Goal: Information Seeking & Learning: Learn about a topic

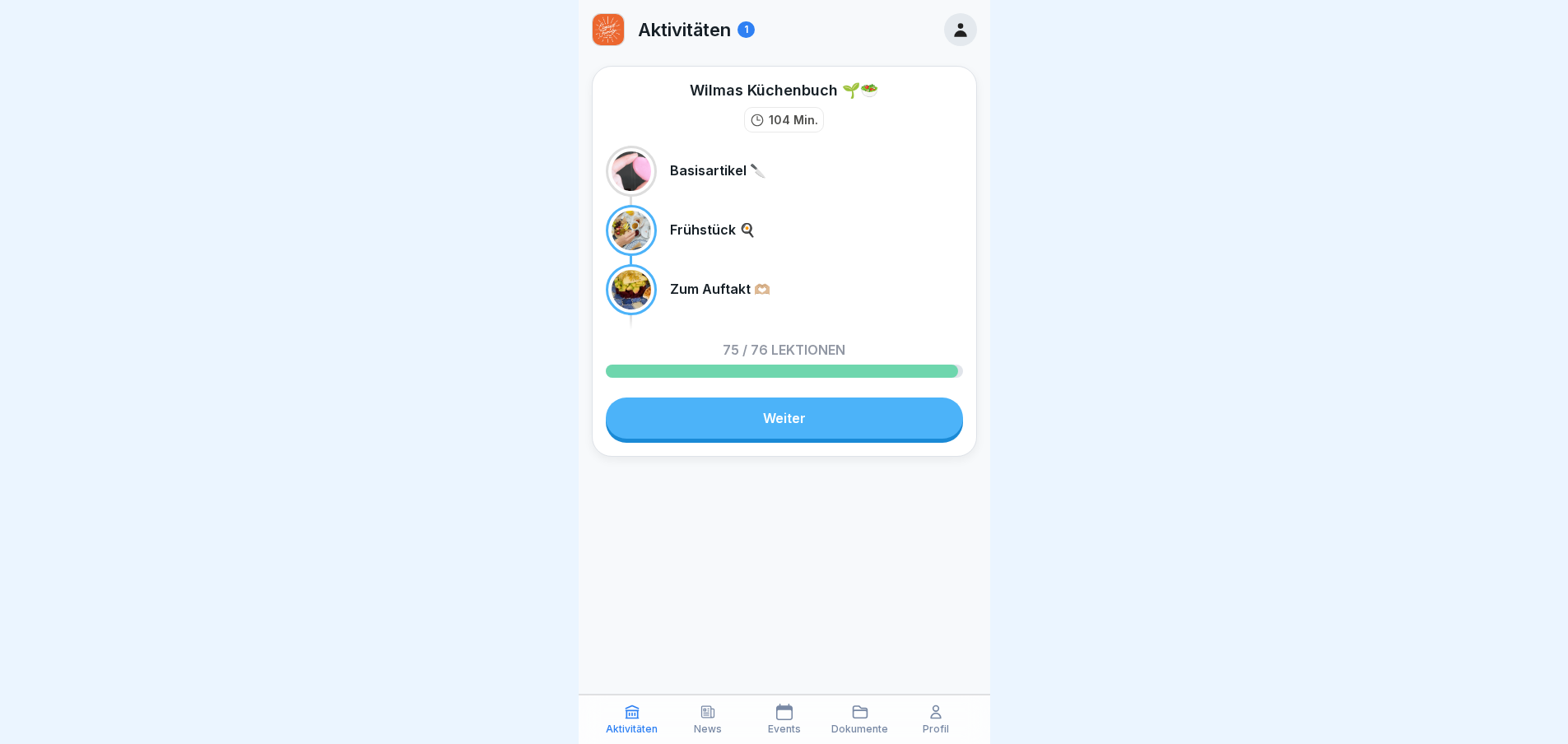
click at [819, 424] on link "Weiter" at bounding box center [784, 418] width 358 height 41
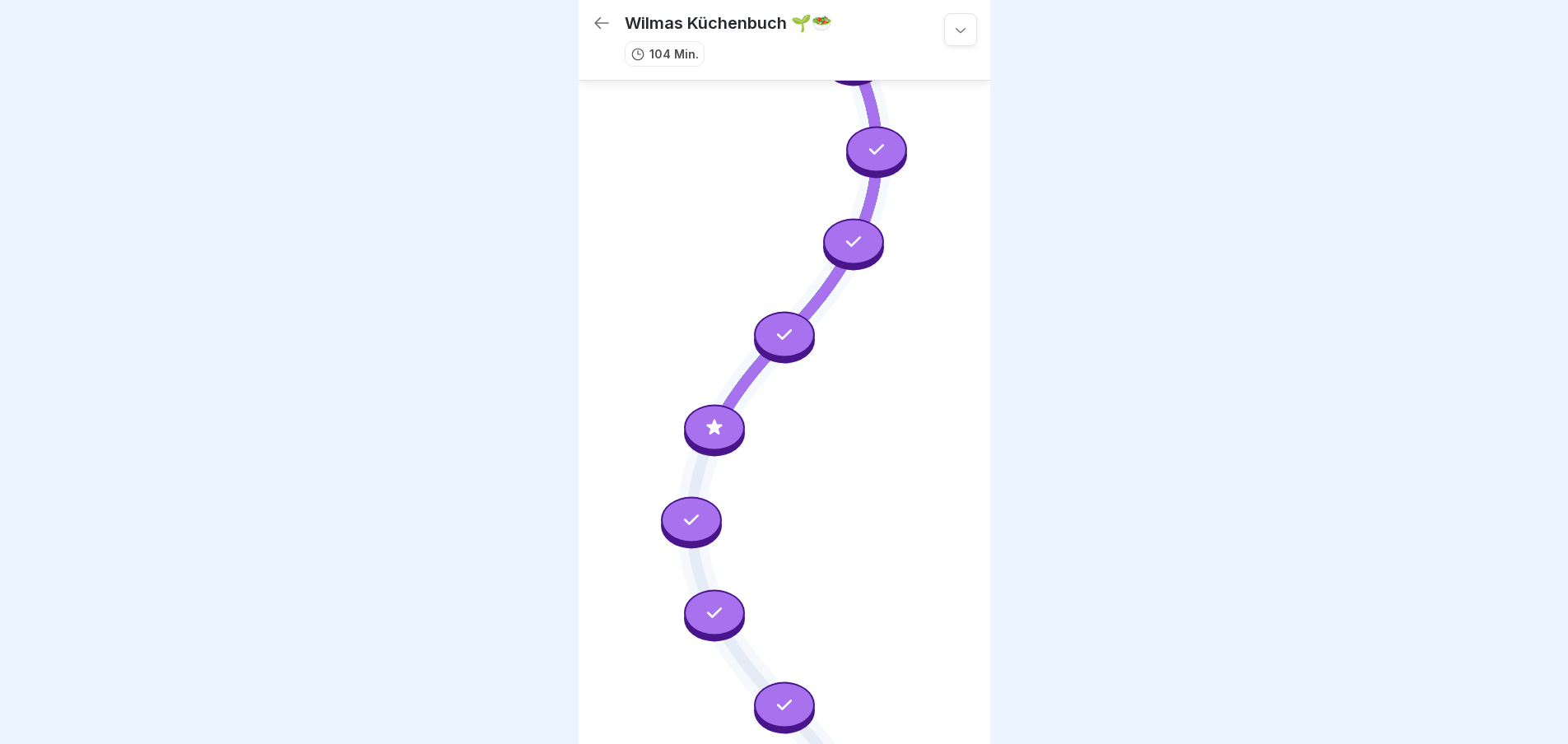
scroll to position [895, 0]
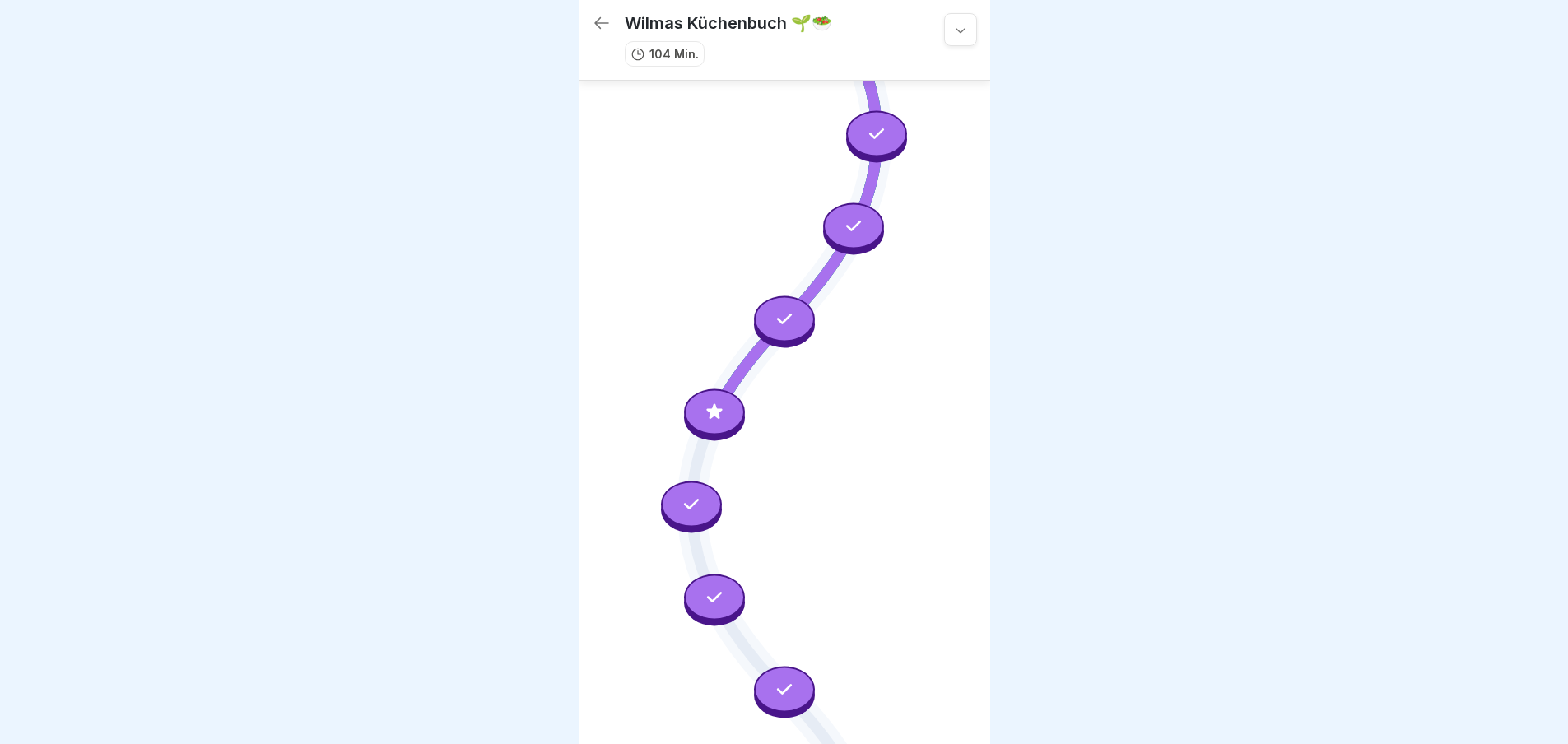
click at [712, 403] on icon at bounding box center [714, 411] width 16 height 16
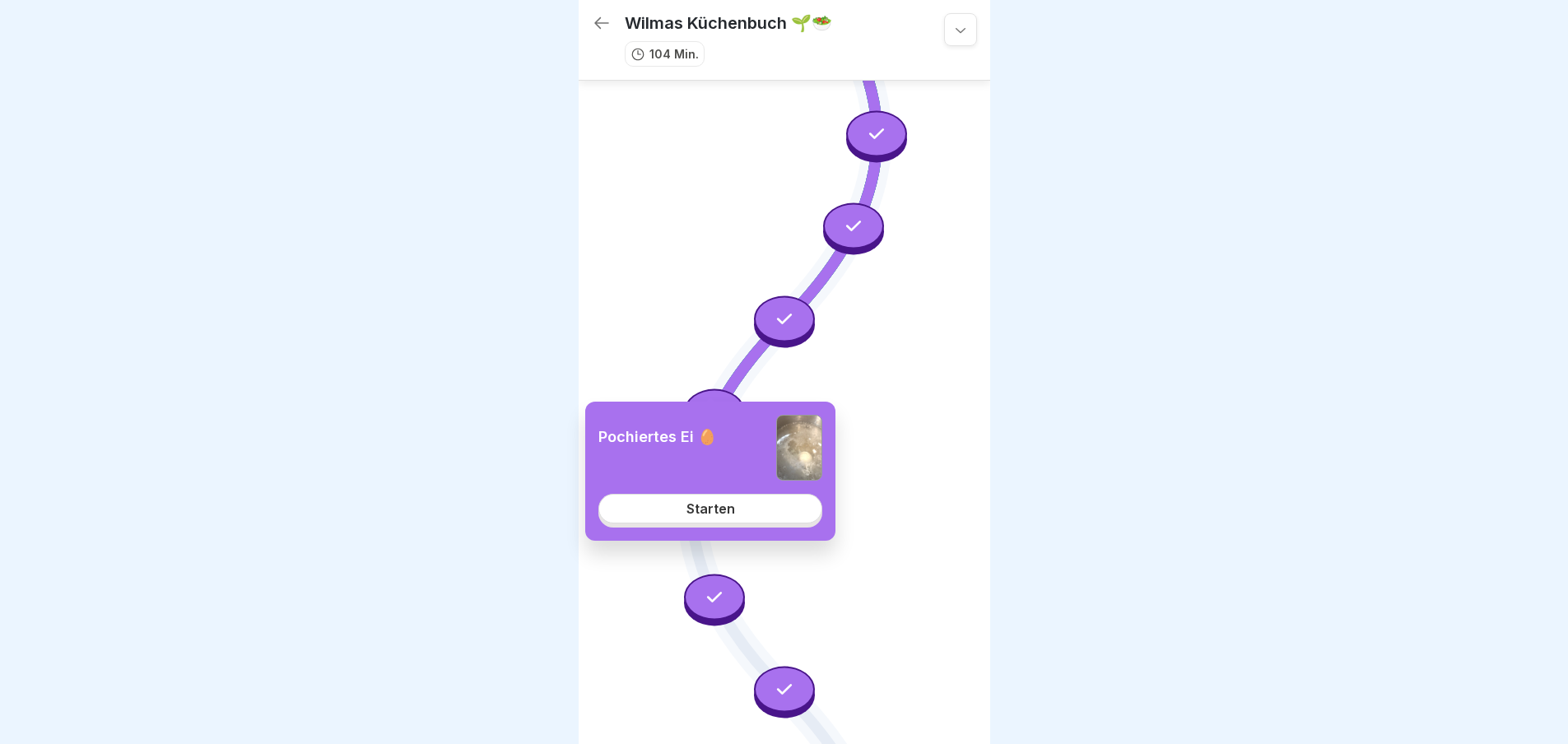
click at [727, 517] on div "Starten" at bounding box center [710, 509] width 48 height 15
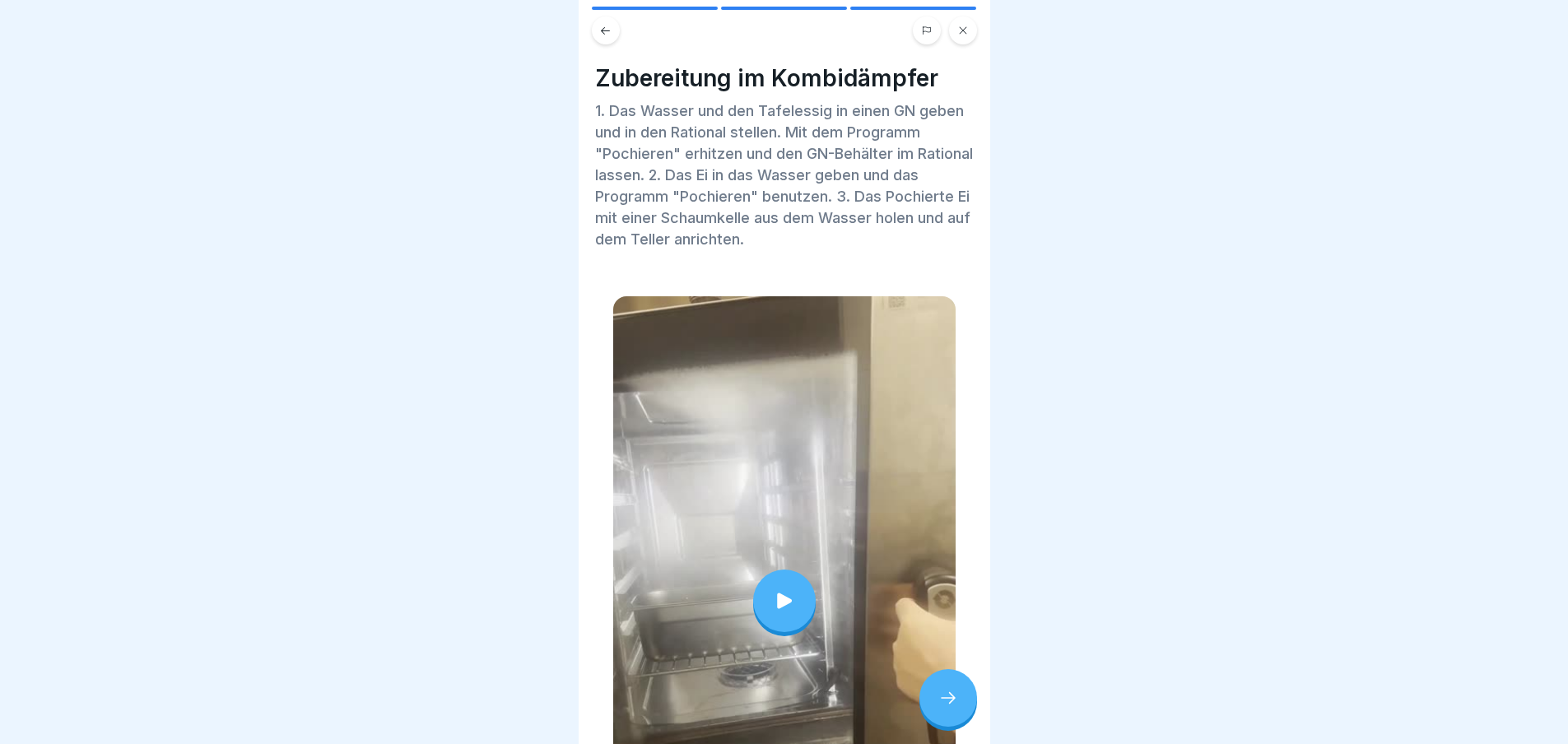
click at [949, 694] on div at bounding box center [948, 698] width 57 height 57
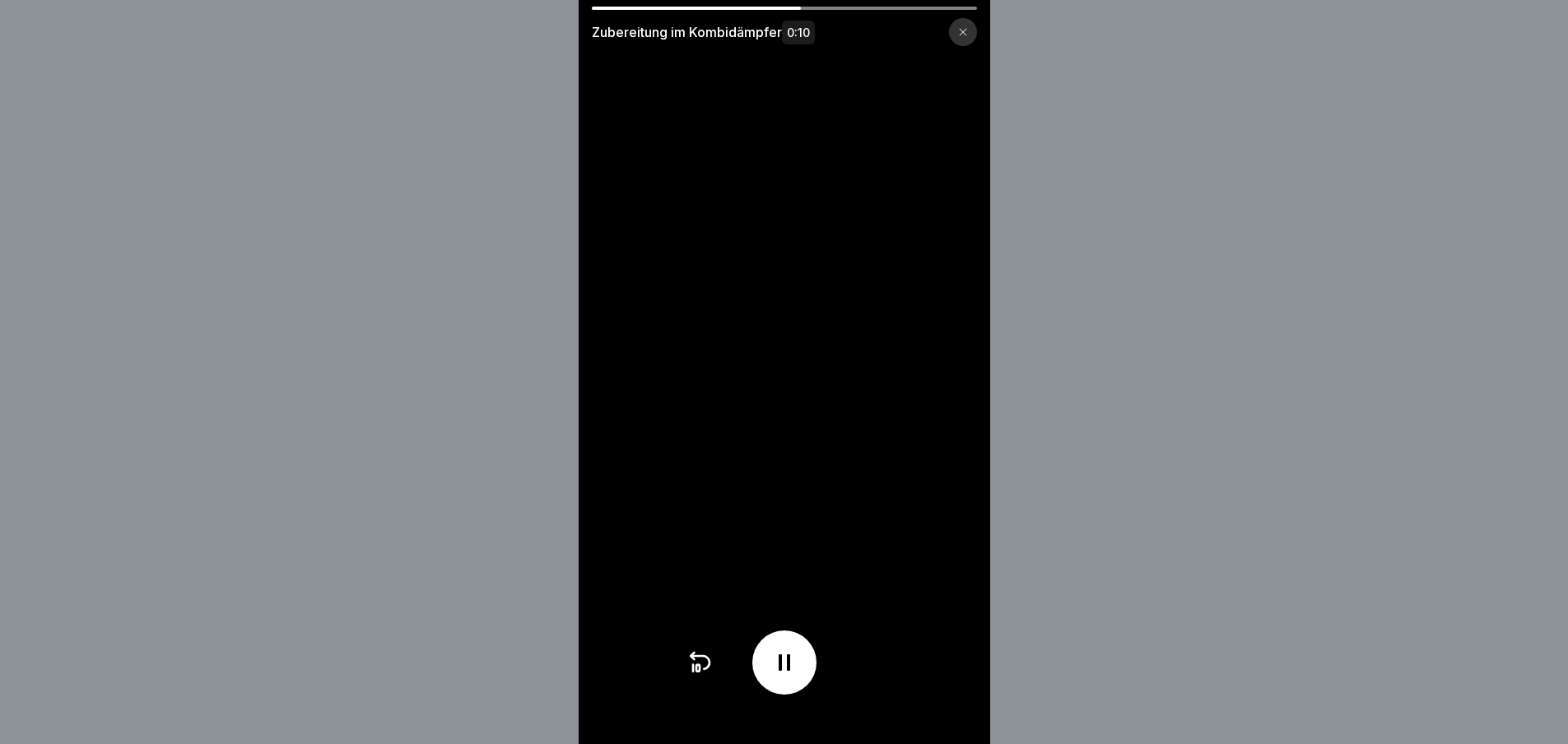
scroll to position [13, 0]
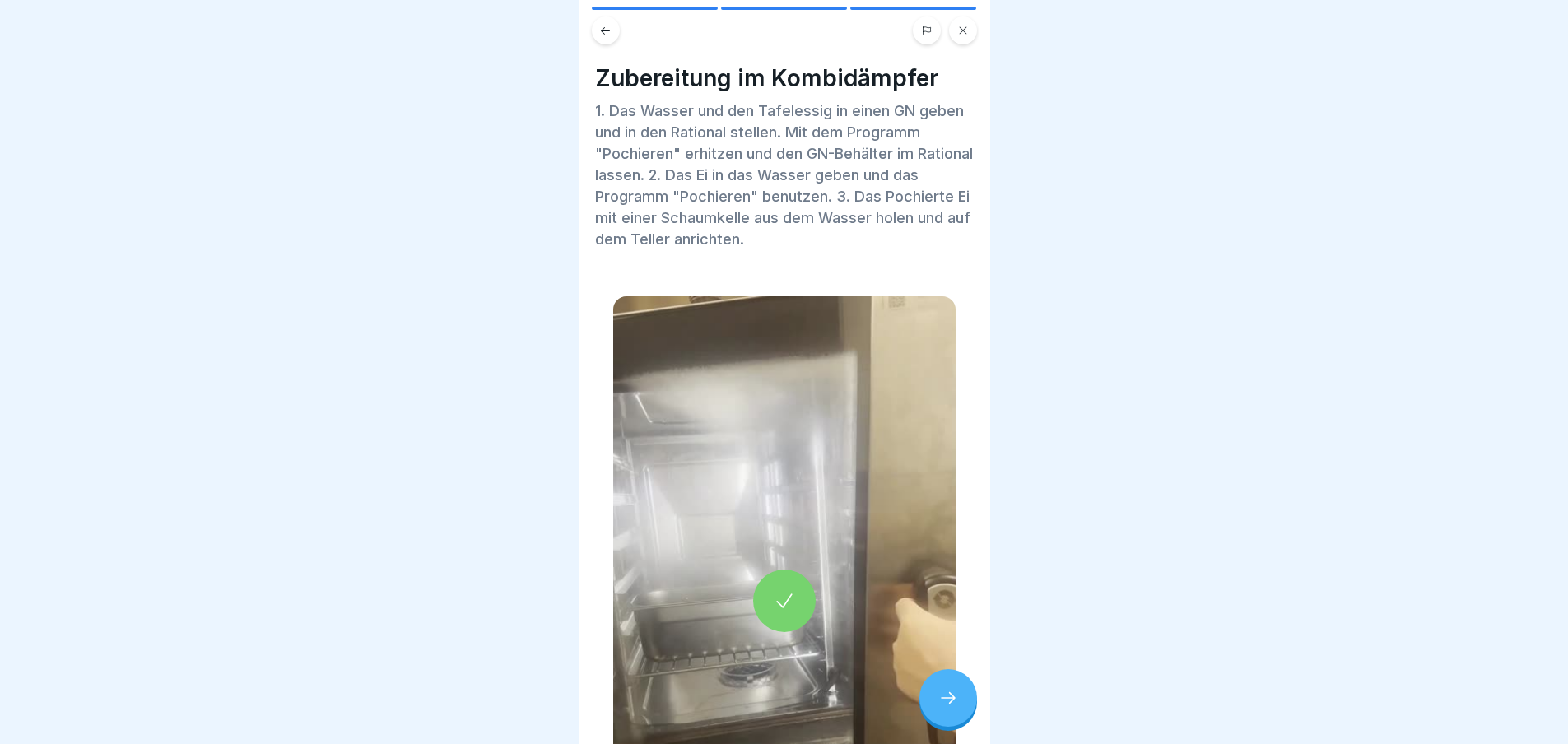
click at [953, 707] on icon at bounding box center [948, 698] width 19 height 19
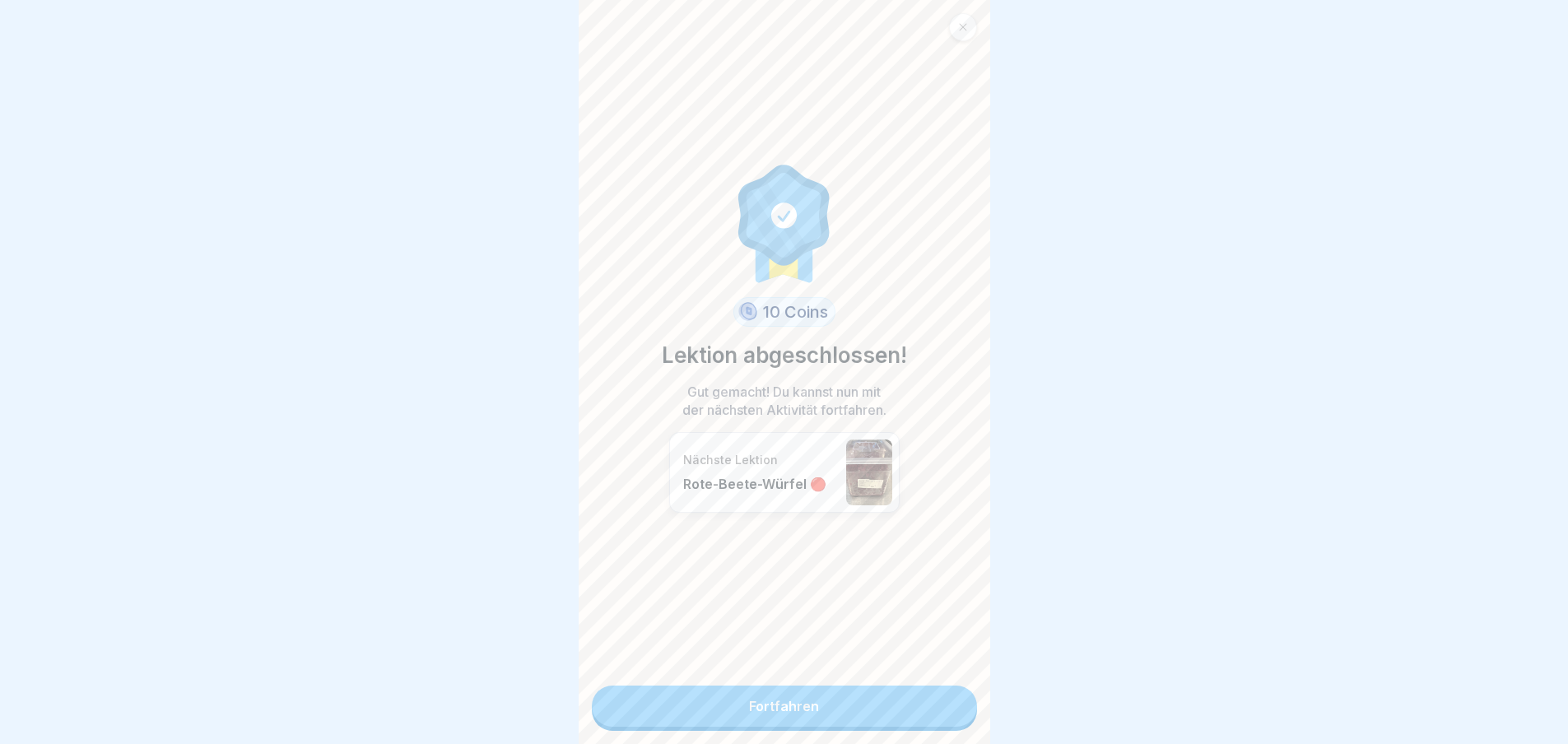
click at [948, 707] on link "Fortfahren" at bounding box center [784, 706] width 385 height 41
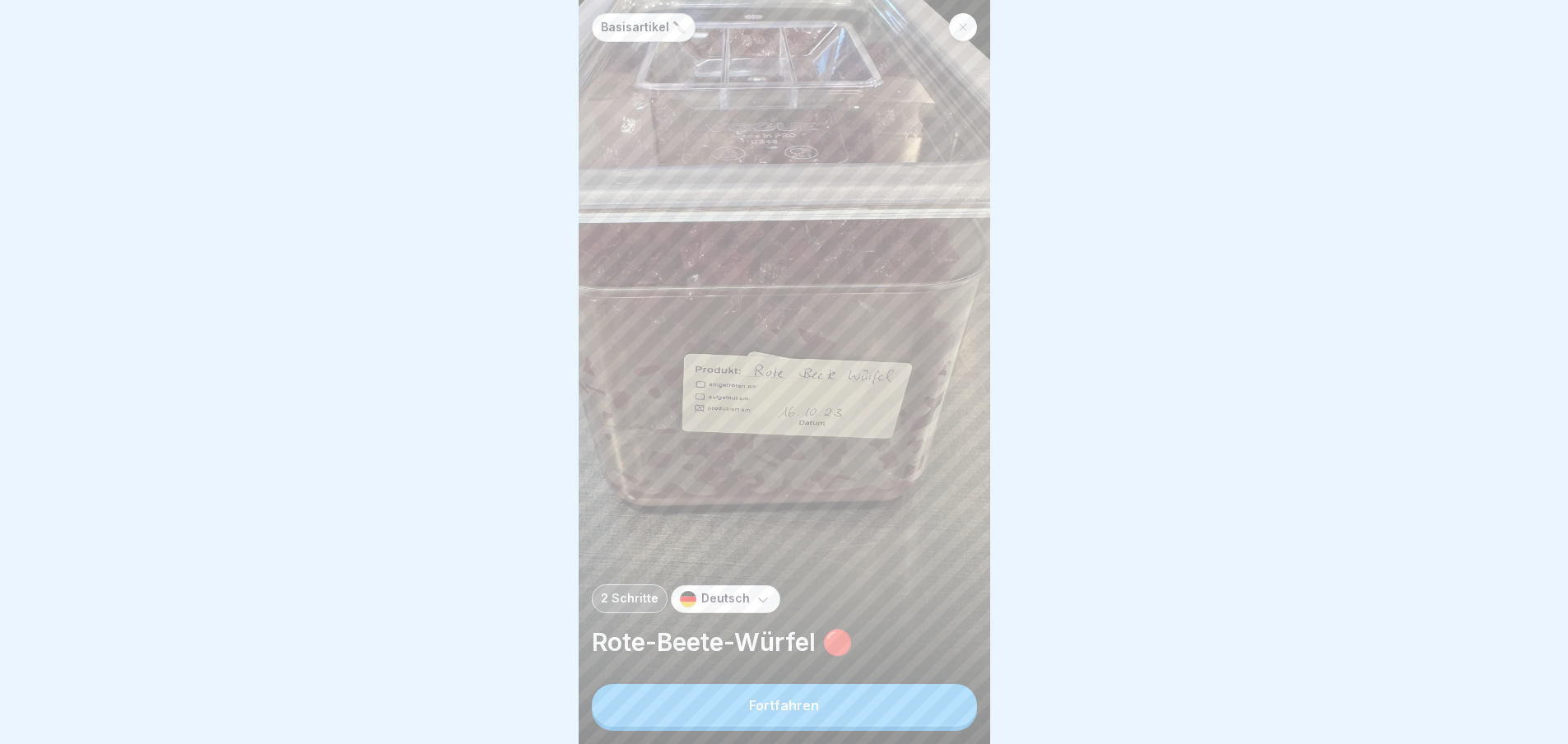
click at [948, 707] on button "Fortfahren" at bounding box center [784, 705] width 385 height 43
click at [990, 707] on div "Zutaten 255 g Balsamico-Dressing 2550 g Rote Beete" at bounding box center [1195, 372] width 412 height 744
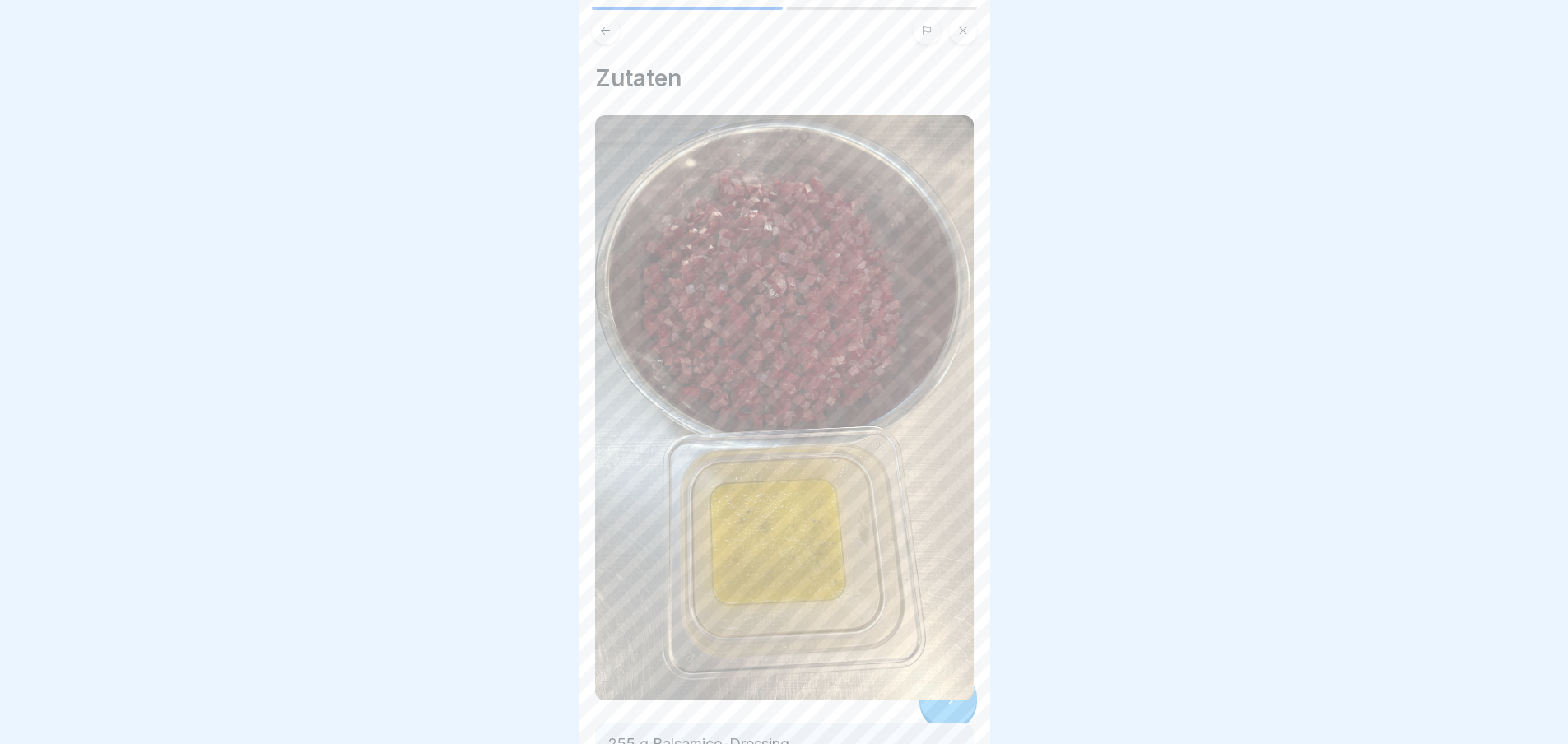
click at [948, 707] on div "Basisartikel 🔪 2 Schritte Deutsch Rote-Beete-Würfel 🔴 Fortfahren Zutaten 255 g …" at bounding box center [784, 372] width 412 height 744
click at [948, 707] on icon at bounding box center [948, 698] width 19 height 19
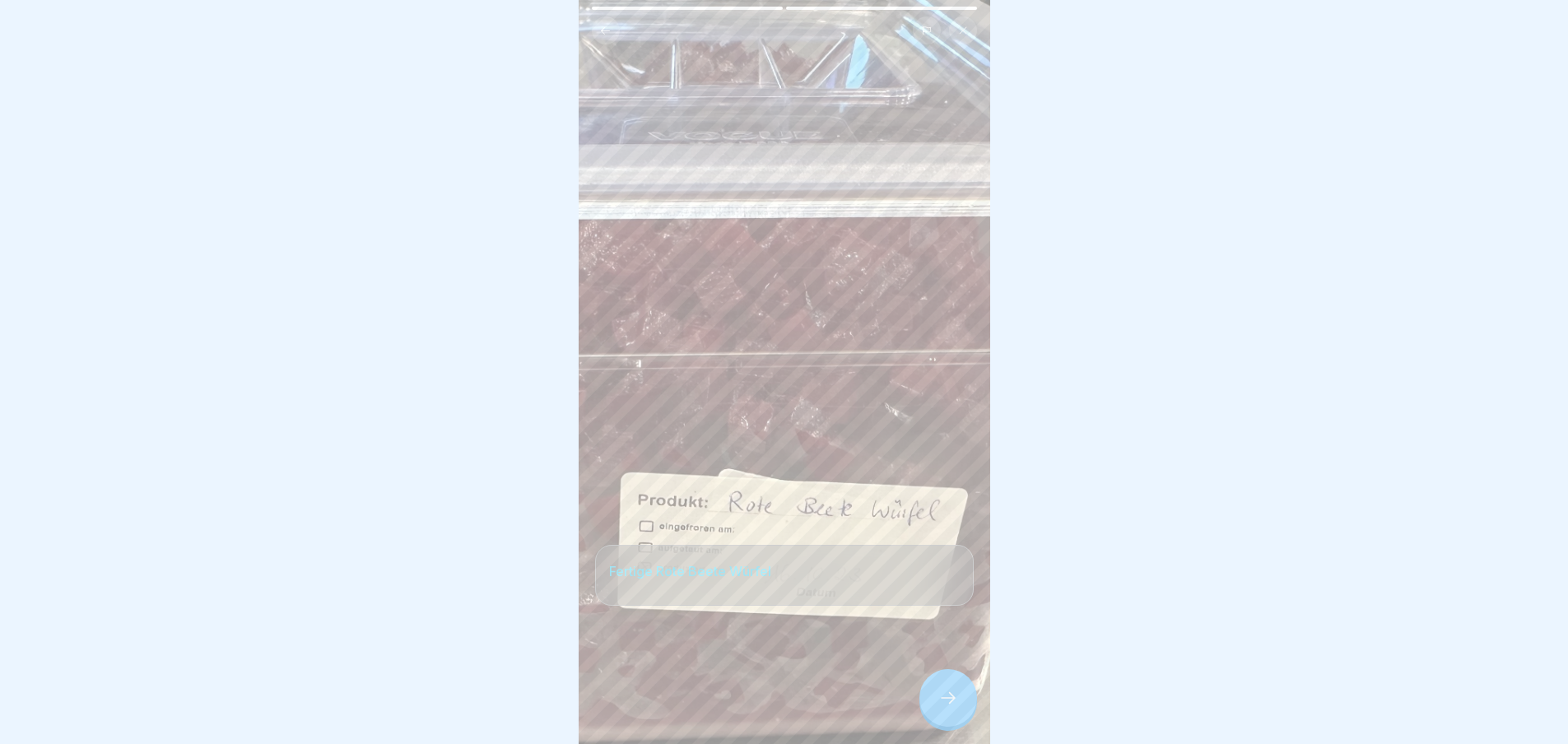
click at [948, 707] on icon at bounding box center [948, 698] width 19 height 19
click at [1003, 707] on link "Fortfahren" at bounding box center [1196, 706] width 385 height 41
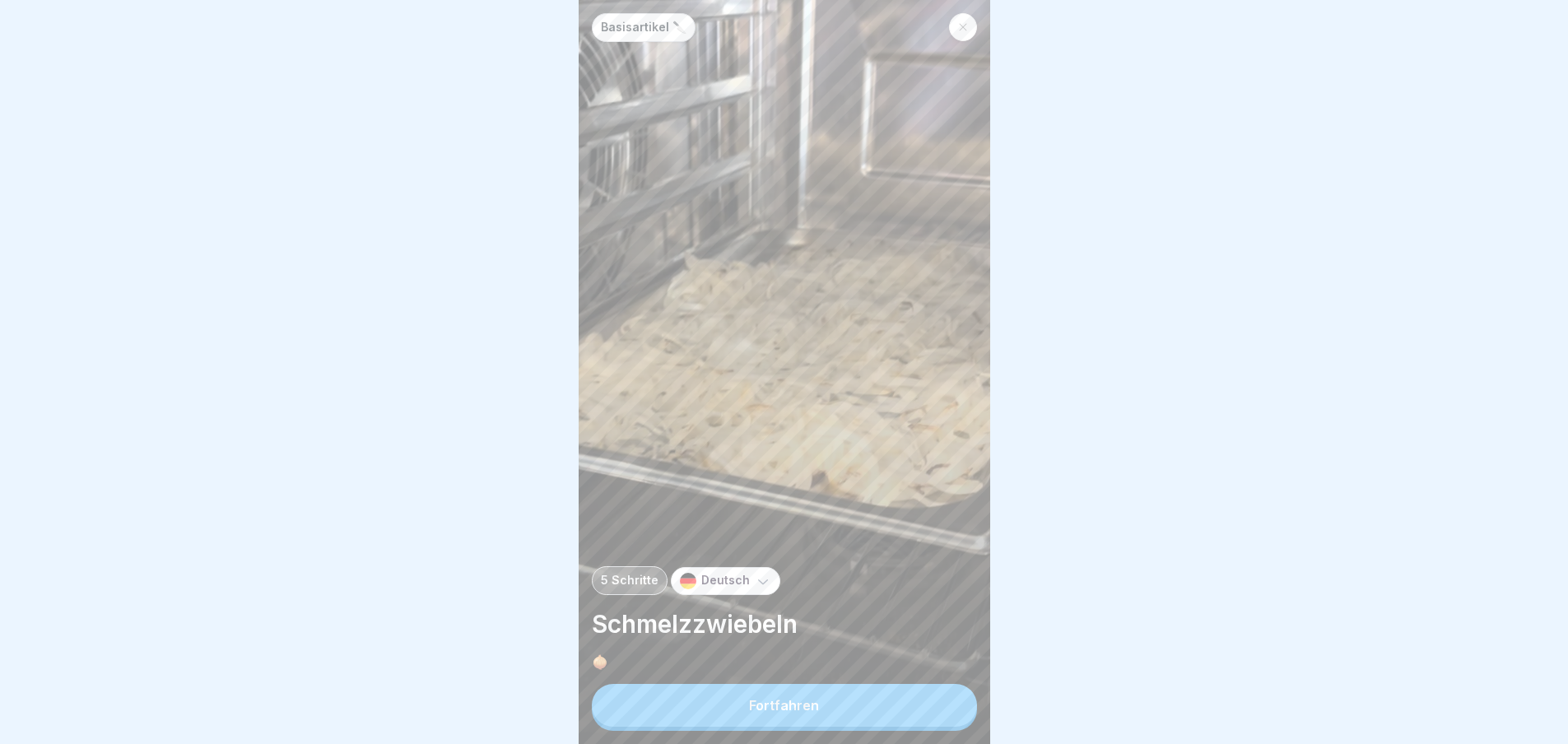
click at [948, 707] on button "Fortfahren" at bounding box center [784, 705] width 385 height 43
click at [990, 707] on div "Zutaten 1000 g Zwiebel Weiß 50 g Rapsöl" at bounding box center [1195, 372] width 412 height 744
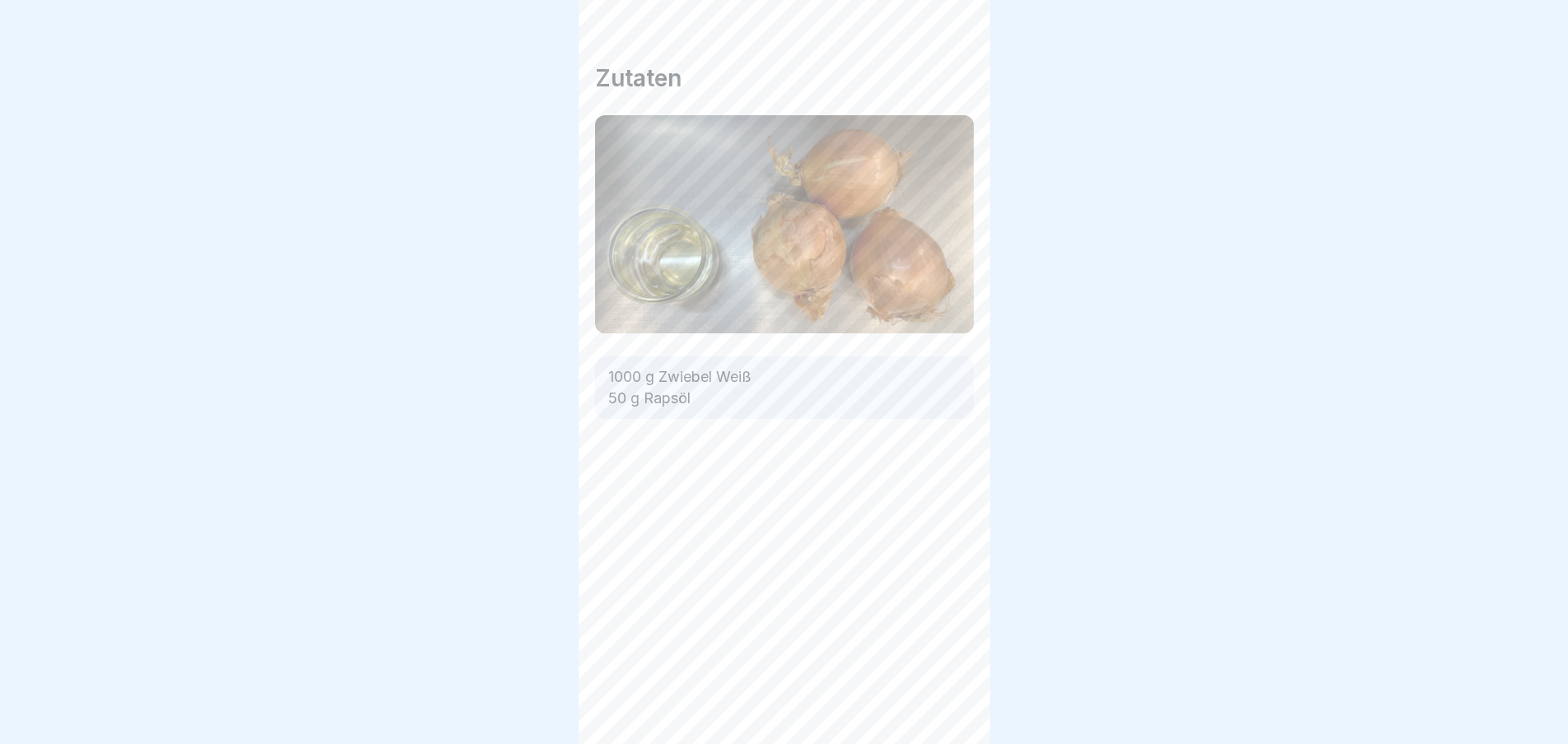
click at [948, 707] on div "Basisartikel 🔪 5 Schritte Deutsch Schmelzzwiebeln 🧅 Fortfahren Zutaten 1000 g Z…" at bounding box center [784, 372] width 412 height 744
click at [948, 707] on icon at bounding box center [948, 698] width 19 height 19
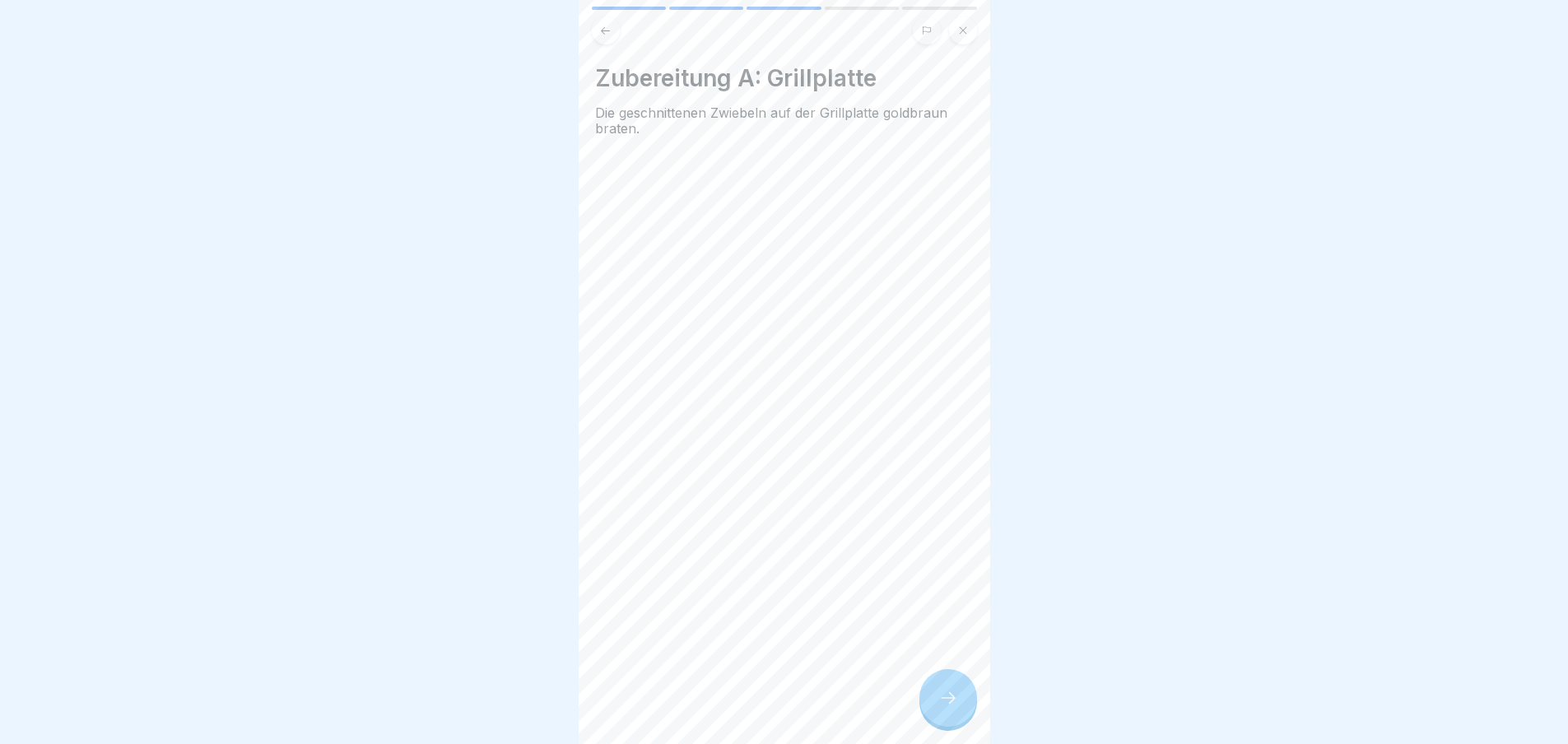
click at [948, 707] on icon at bounding box center [948, 698] width 19 height 19
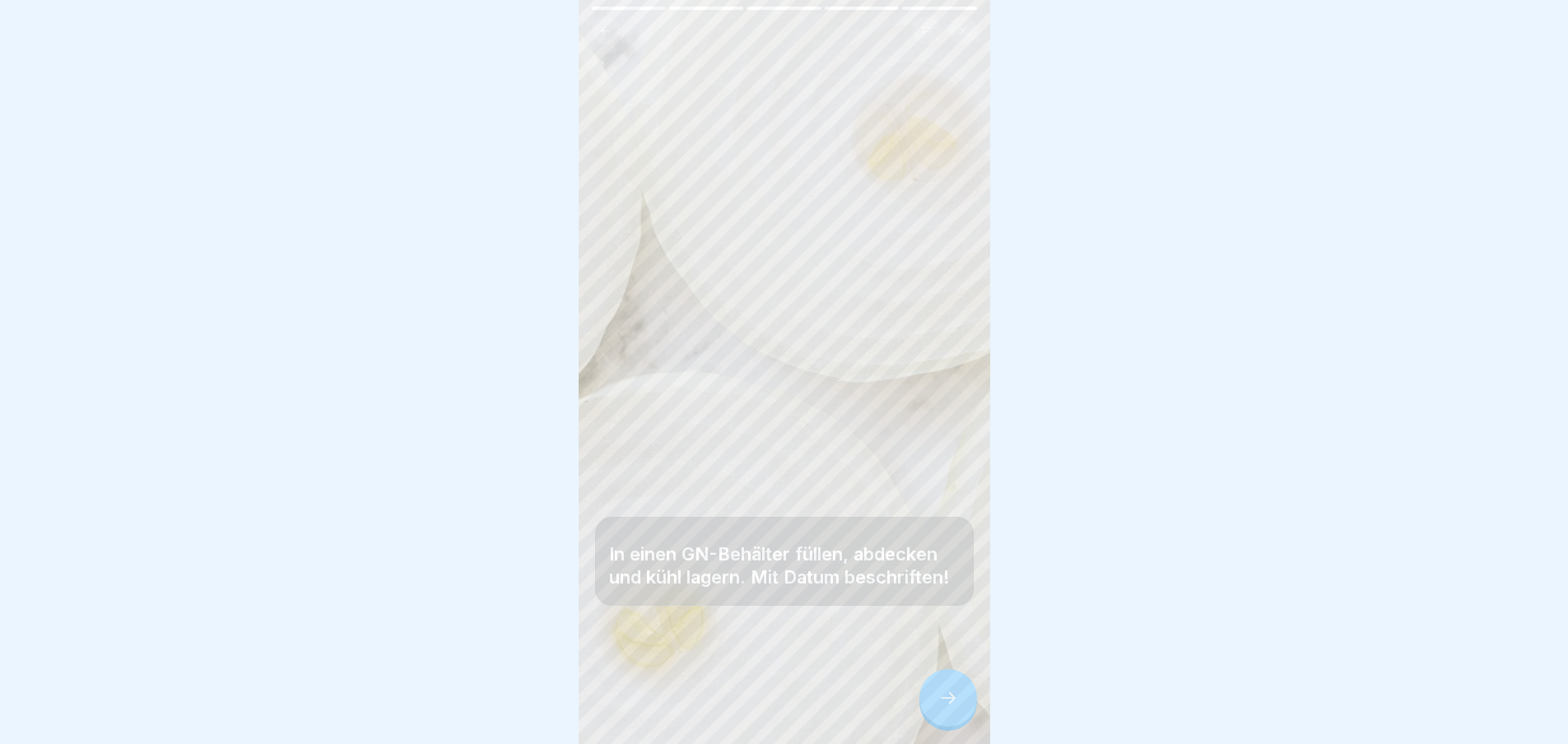
click at [948, 707] on icon at bounding box center [948, 698] width 19 height 19
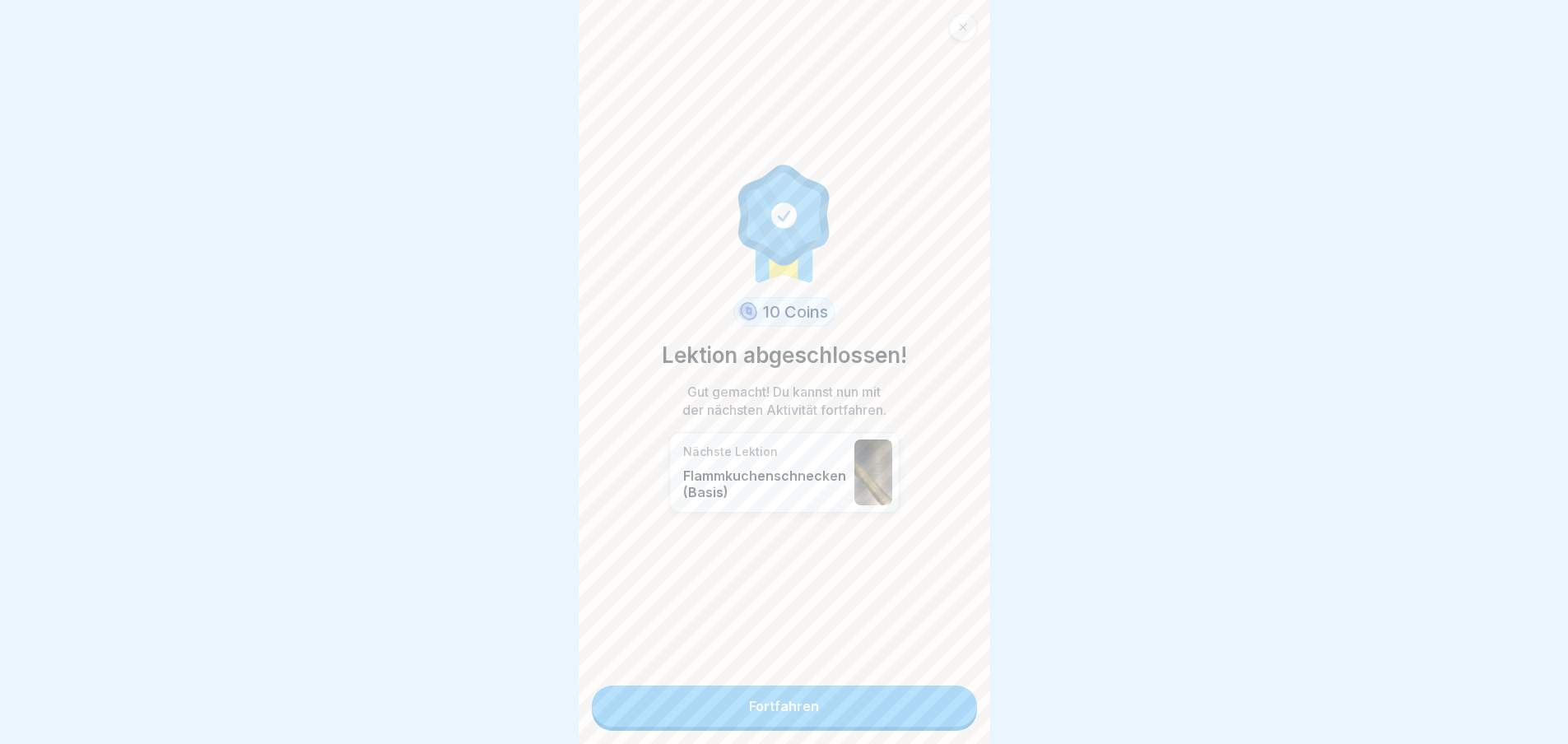
click at [948, 707] on link "Fortfahren" at bounding box center [784, 706] width 385 height 41
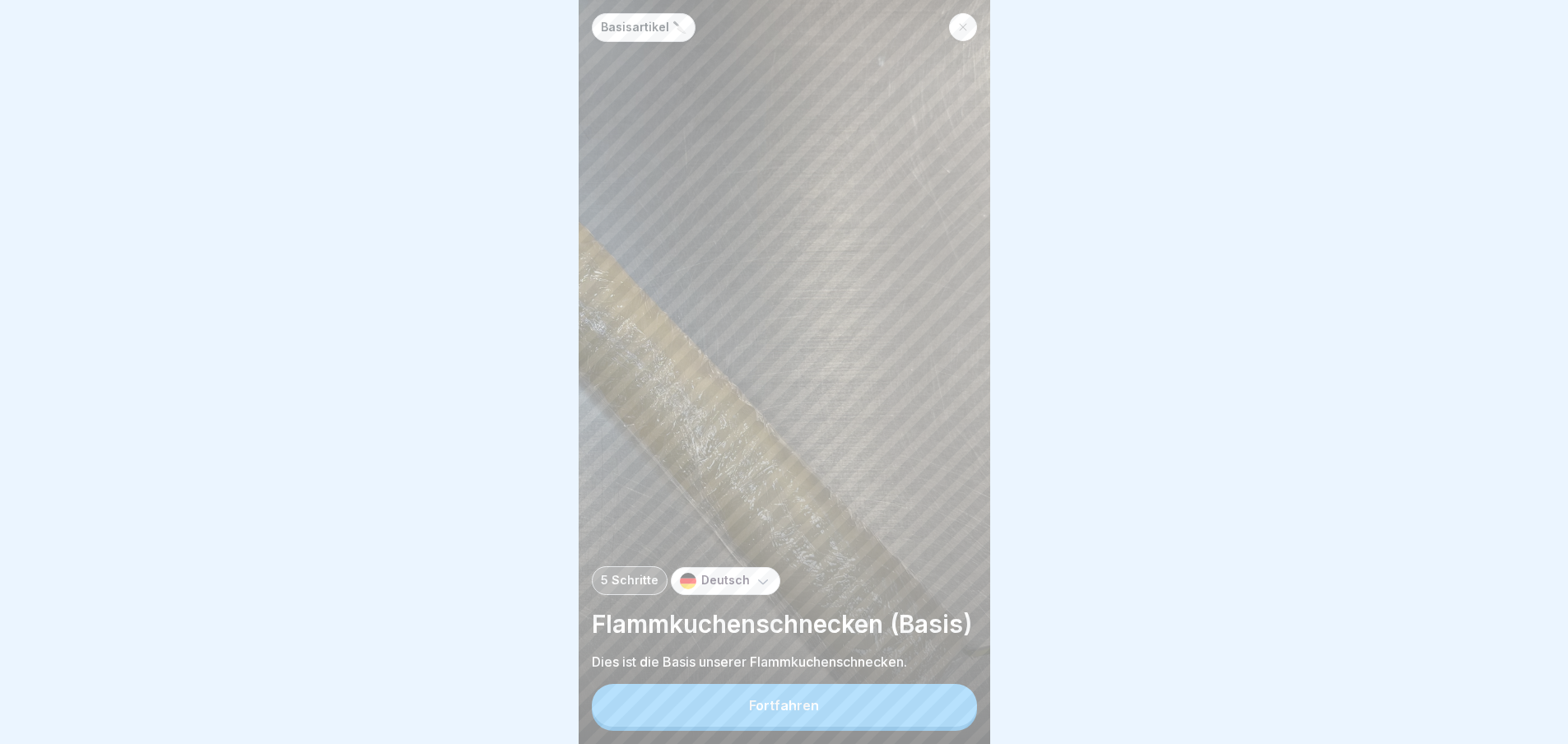
click at [948, 707] on button "Fortfahren" at bounding box center [784, 705] width 385 height 43
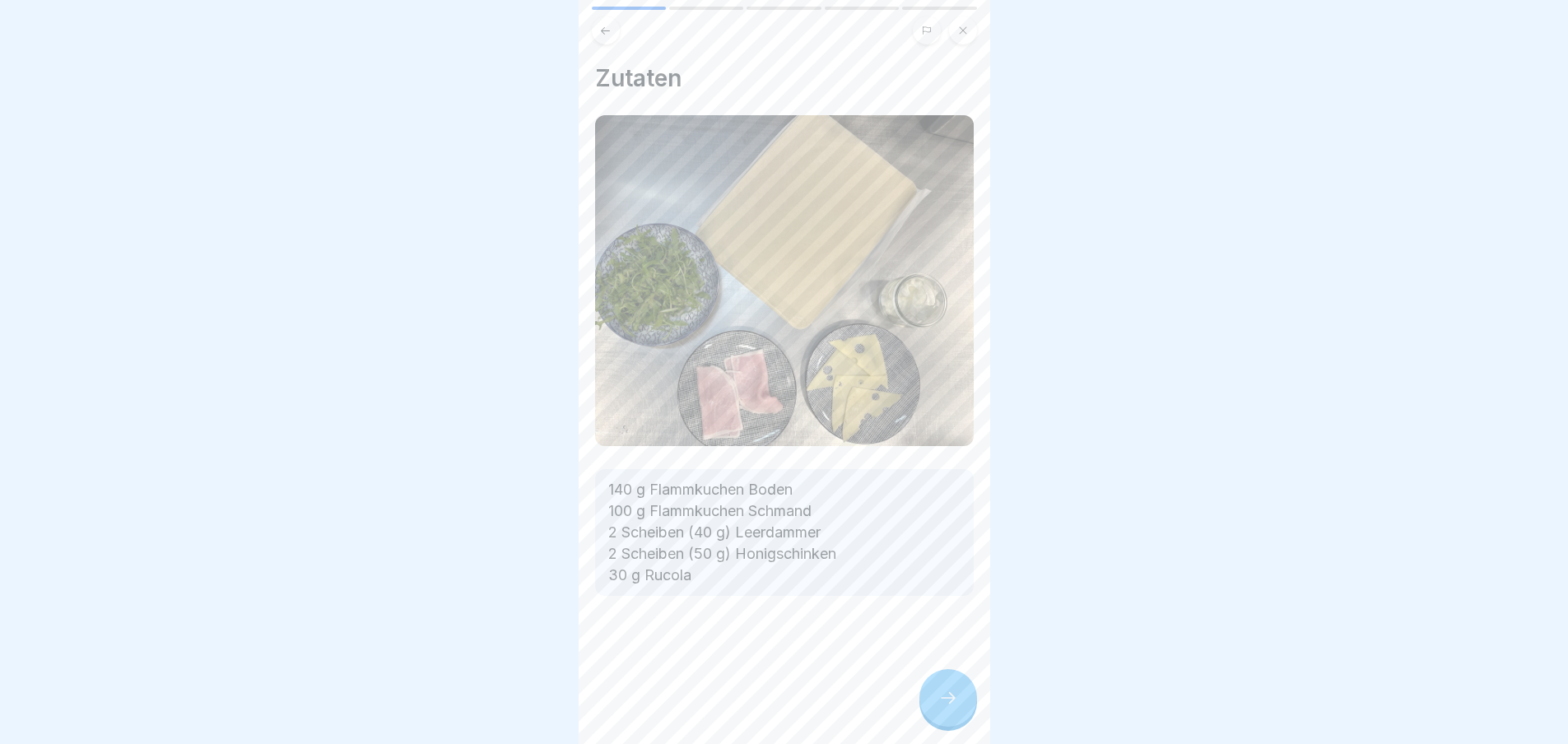
click at [948, 707] on div "Zutaten 140 g Flammkuchen Boden 100 g Flammkuchen Schmand 2 Scheiben (40 g) Lee…" at bounding box center [784, 372] width 412 height 744
click at [948, 707] on div "Basisartikel 🔪 5 Schritte Deutsch Flammkuchenschnecken (Basis) Dies ist die Bas…" at bounding box center [784, 372] width 412 height 744
click at [948, 707] on icon at bounding box center [948, 698] width 19 height 19
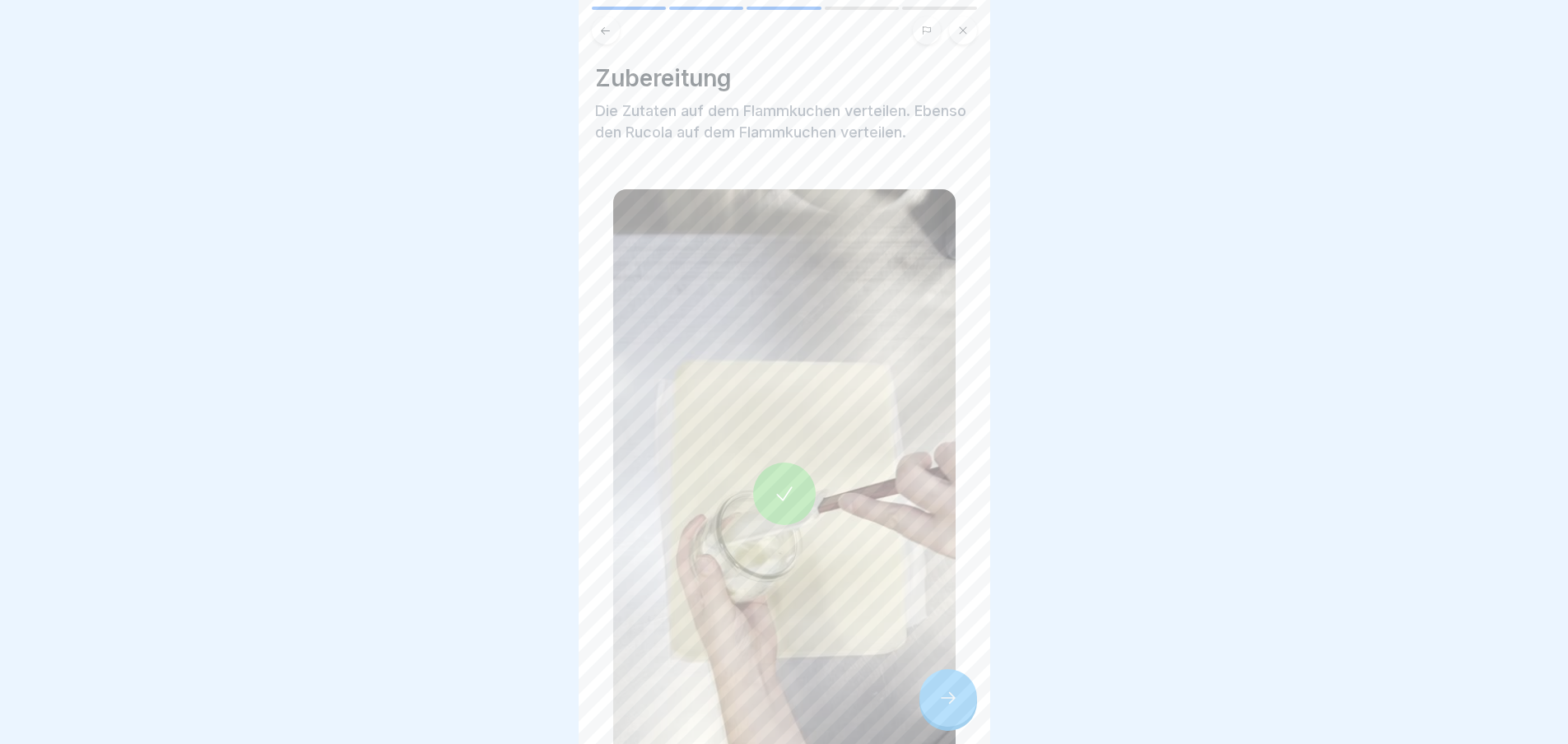
click at [948, 707] on icon at bounding box center [948, 698] width 19 height 19
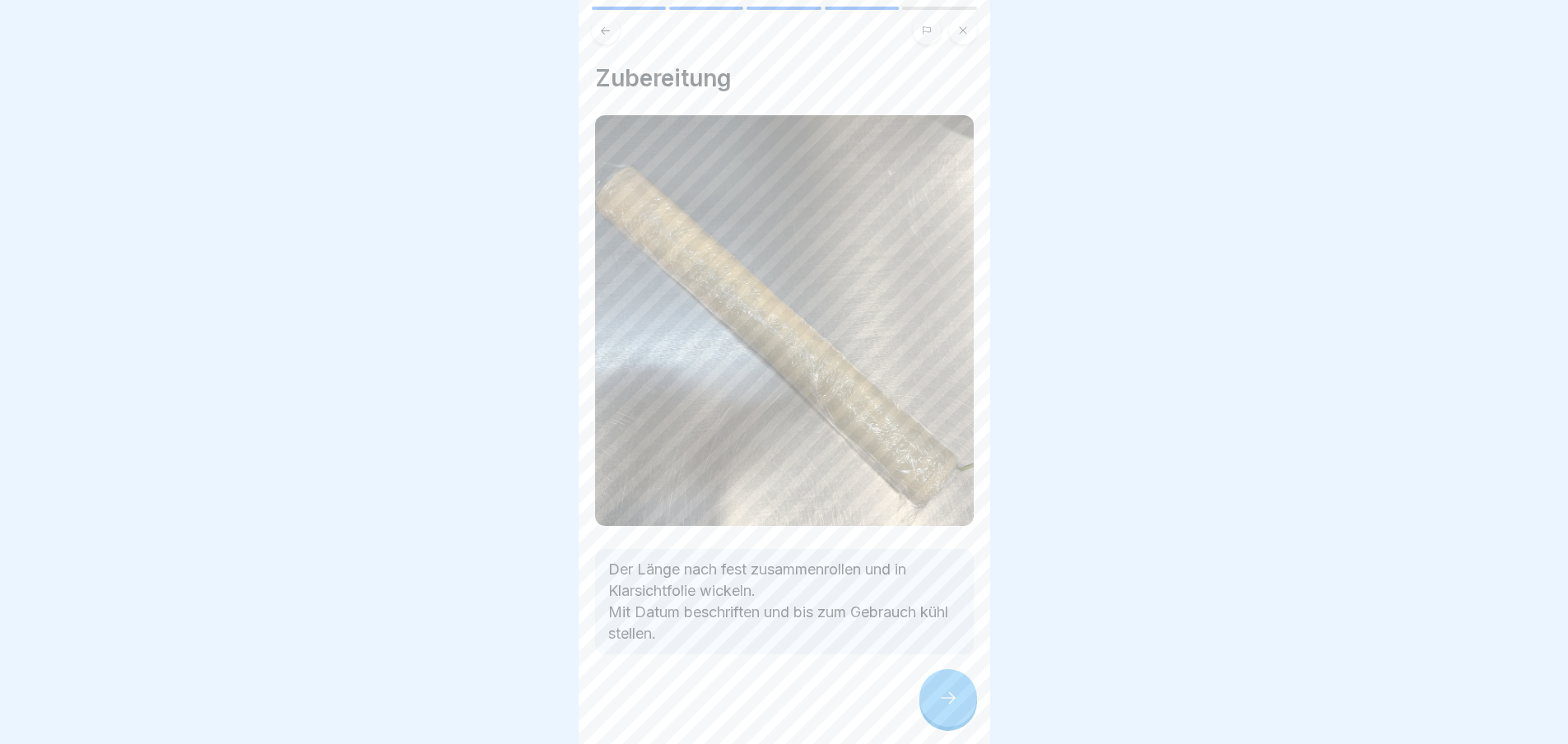
click at [948, 707] on icon at bounding box center [948, 698] width 19 height 19
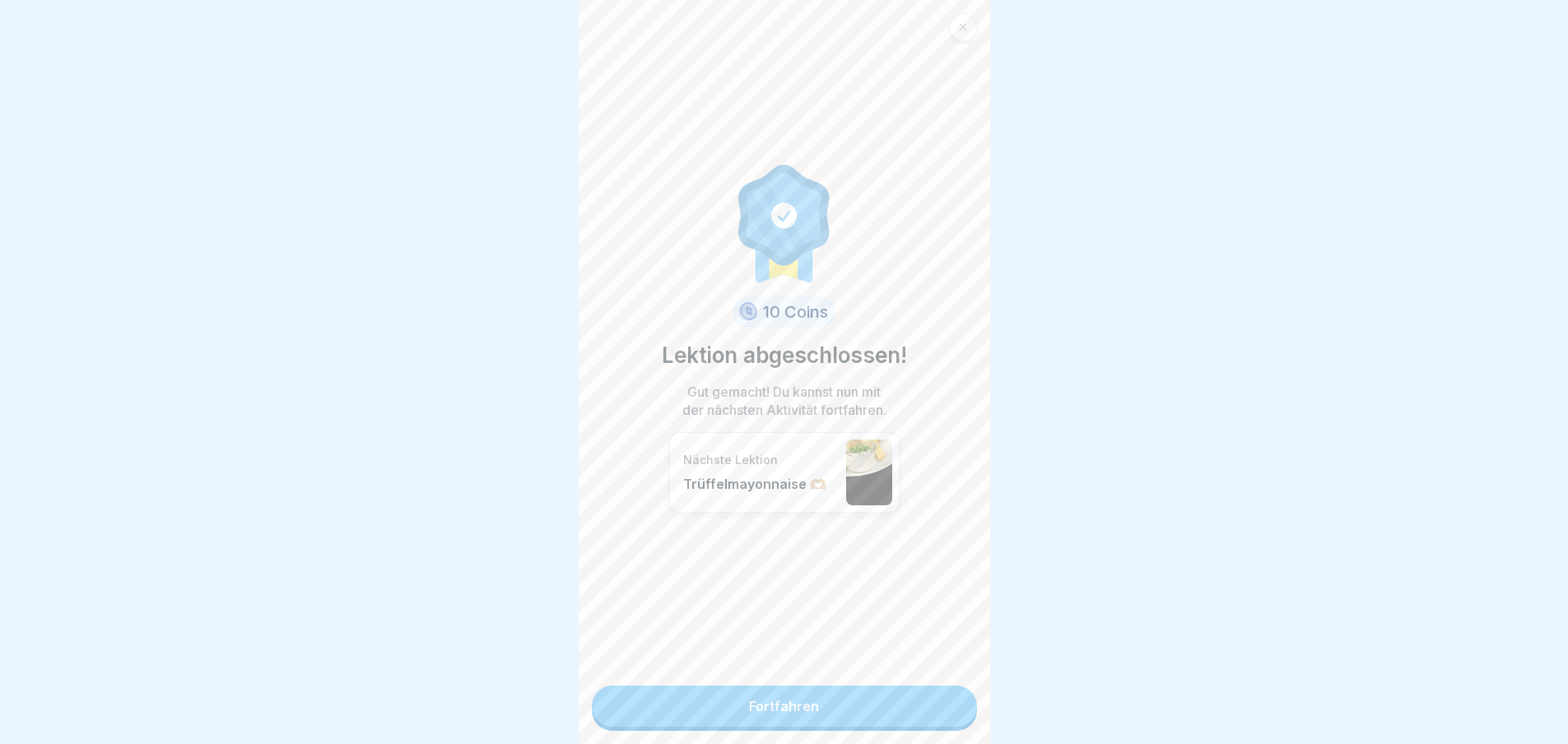
click at [948, 707] on link "Fortfahren" at bounding box center [784, 706] width 385 height 41
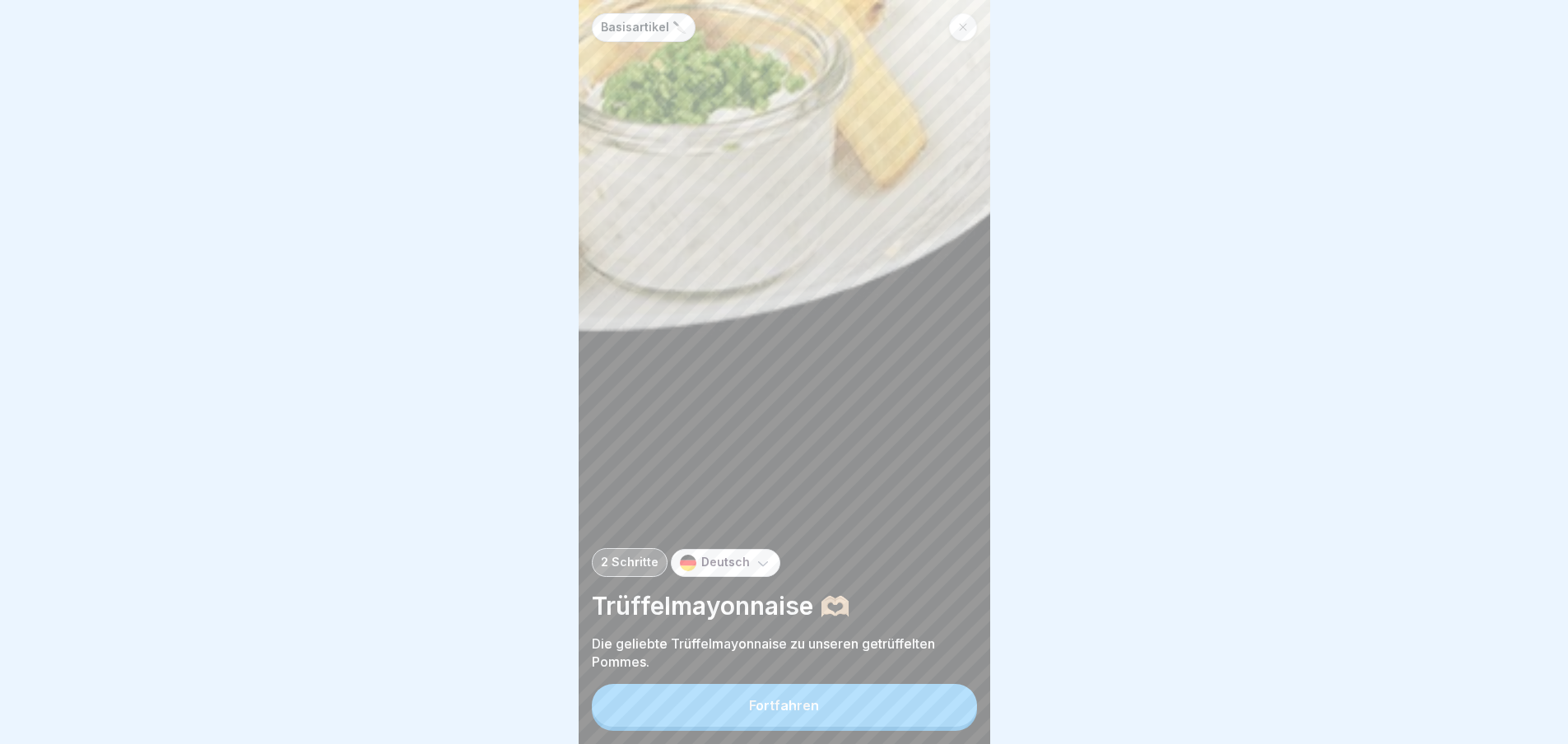
click at [948, 707] on button "Fortfahren" at bounding box center [784, 705] width 385 height 43
click at [990, 707] on div "Zutaten 10000 g Mayonnaise 500 g Crema Tartuffo 100 g Trüffelöl" at bounding box center [1195, 372] width 412 height 744
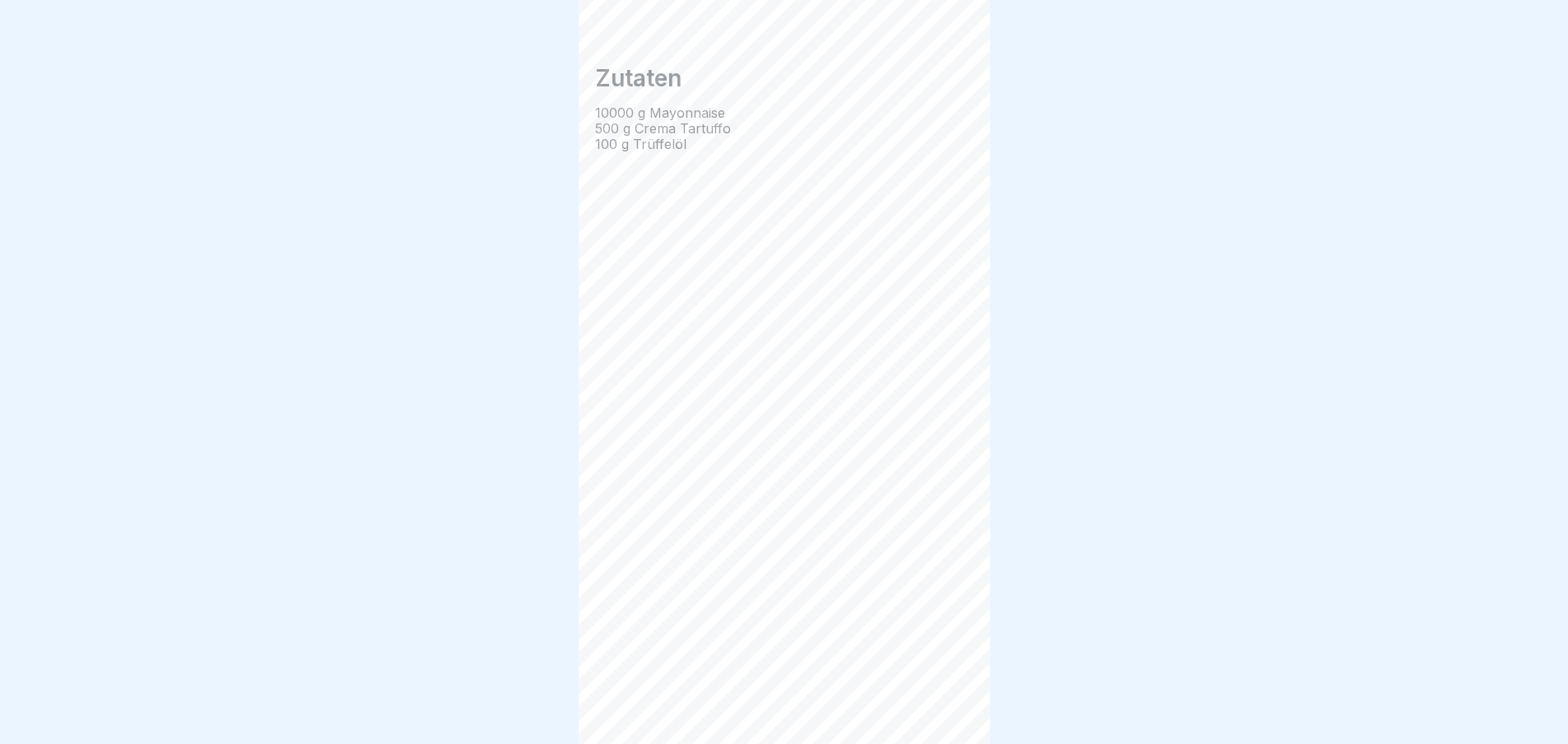
click at [948, 707] on div "Basisartikel 🔪 2 Schritte Deutsch Trüffelmayonnaise 🫶🏼 Die geliebte Trüffelmayo…" at bounding box center [784, 372] width 412 height 744
click at [948, 707] on icon at bounding box center [948, 698] width 19 height 19
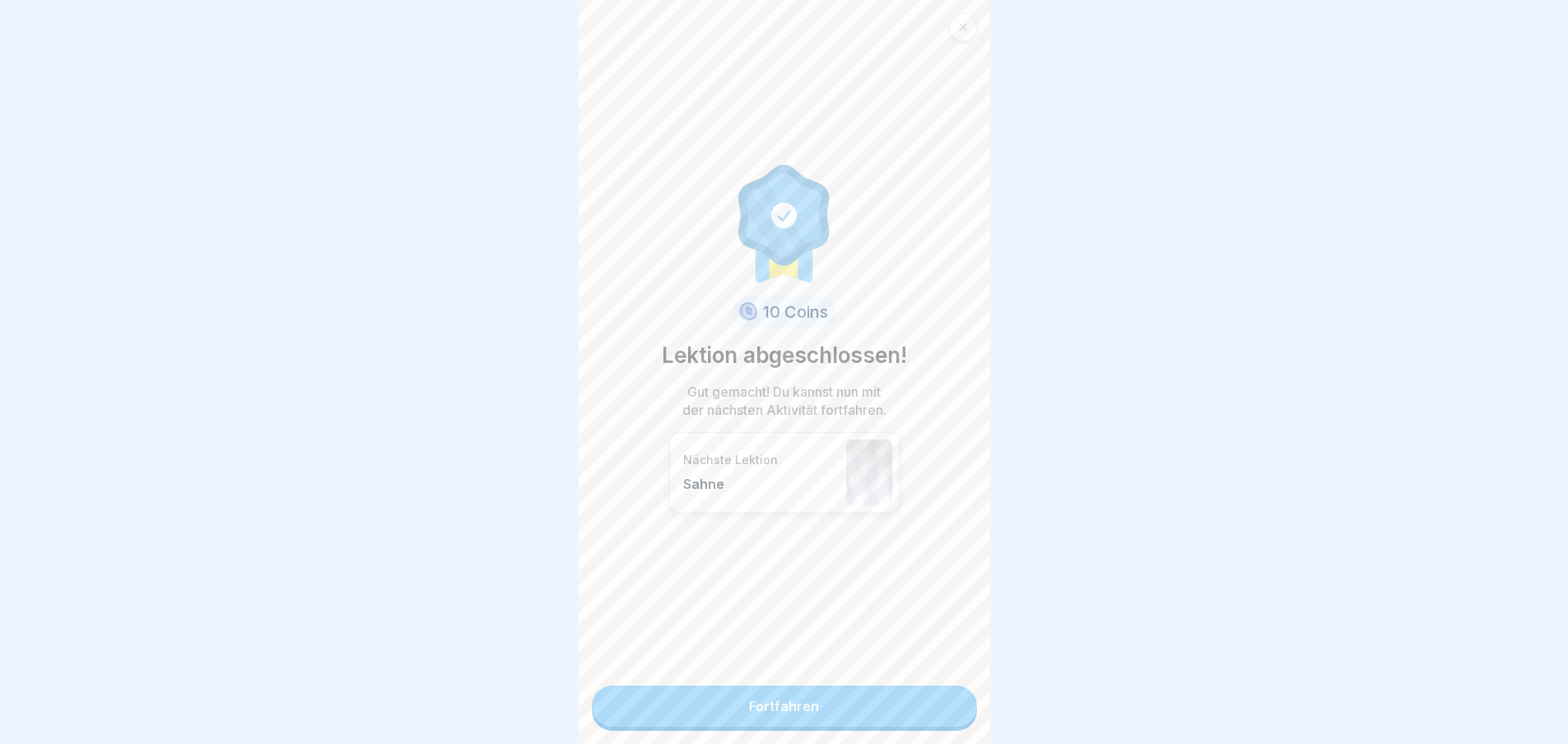
click at [948, 707] on link "Fortfahren" at bounding box center [784, 706] width 385 height 41
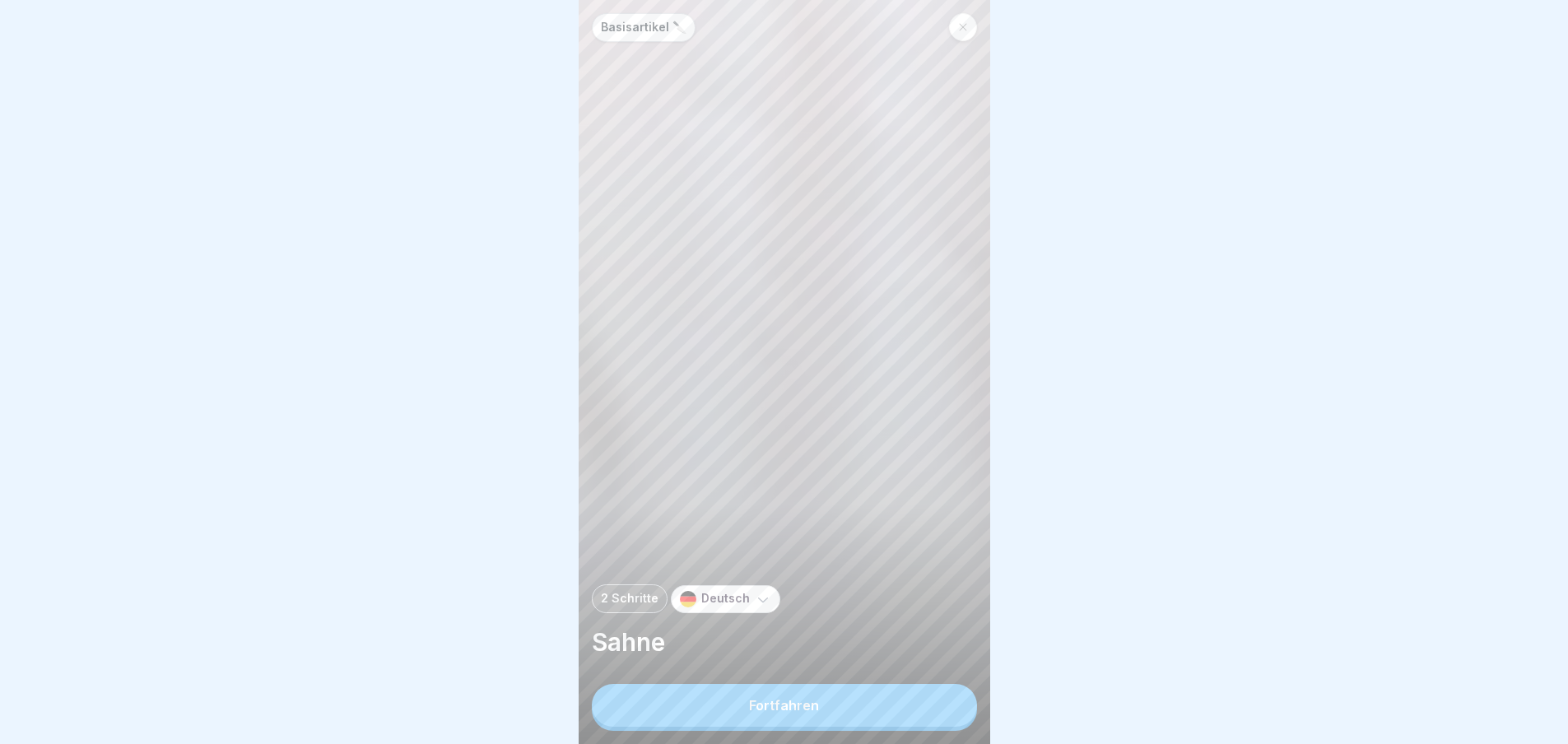
click at [948, 707] on button "Fortfahren" at bounding box center [784, 705] width 385 height 43
click at [990, 707] on div "Zutaten 250 g H-Küchen-Profi Sahne 30 g Isi Sahnekapseln Einweg" at bounding box center [1195, 372] width 412 height 744
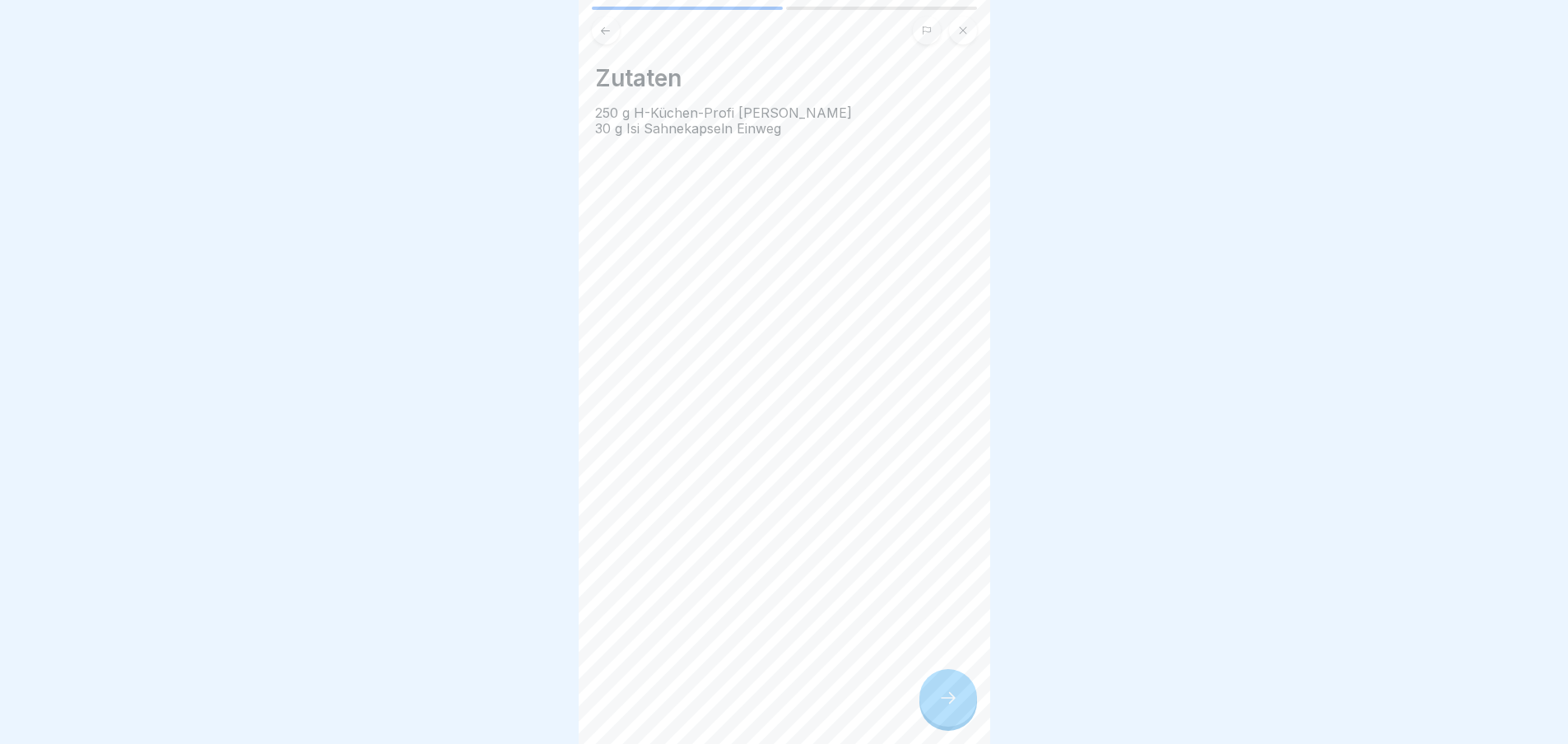
click at [948, 707] on div "Basisartikel 🔪 2 Schritte Deutsch Sahne Fortfahren Zutaten 250 g H-Küchen-Profi…" at bounding box center [784, 372] width 412 height 744
click at [948, 707] on icon at bounding box center [948, 698] width 19 height 19
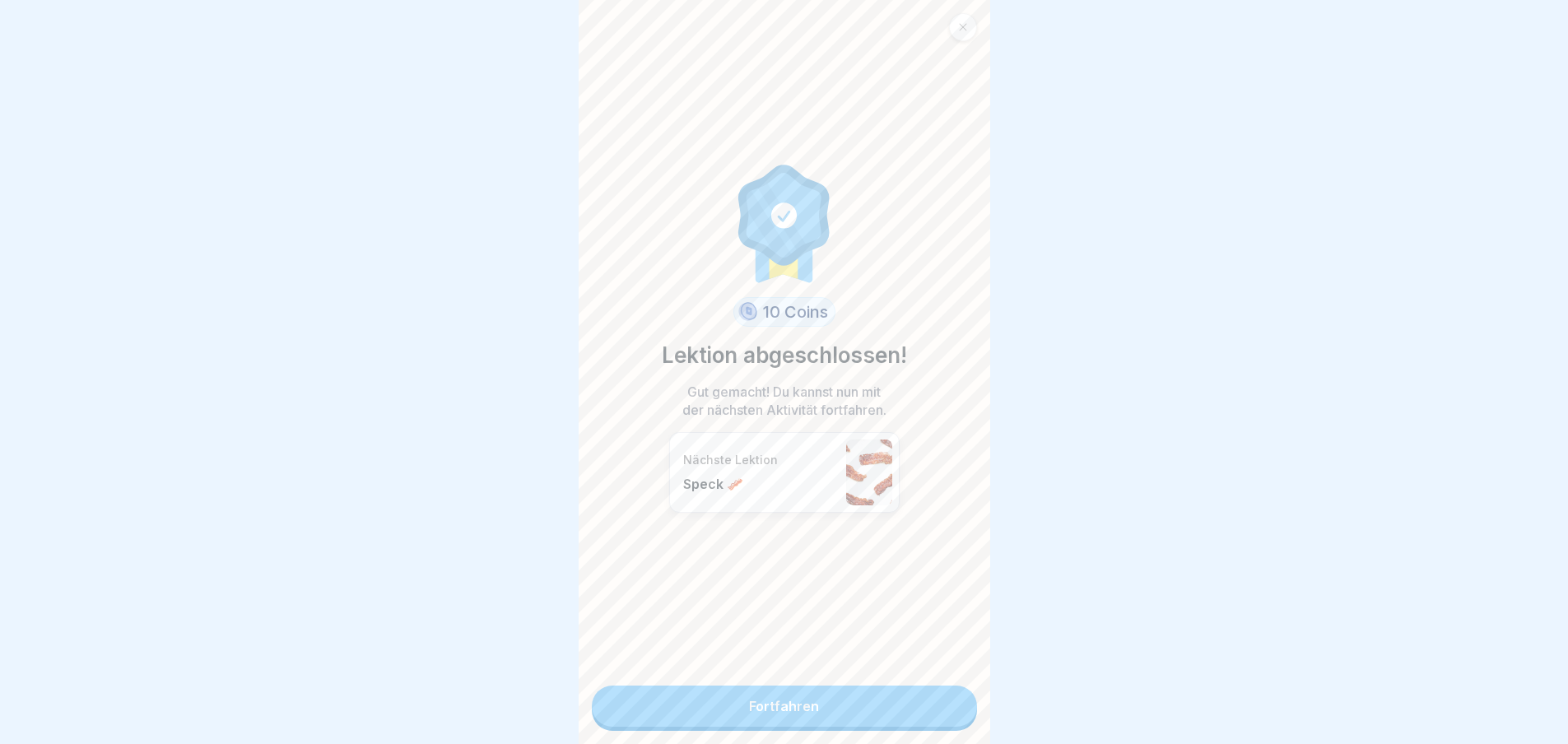
click at [948, 707] on link "Fortfahren" at bounding box center [784, 706] width 385 height 41
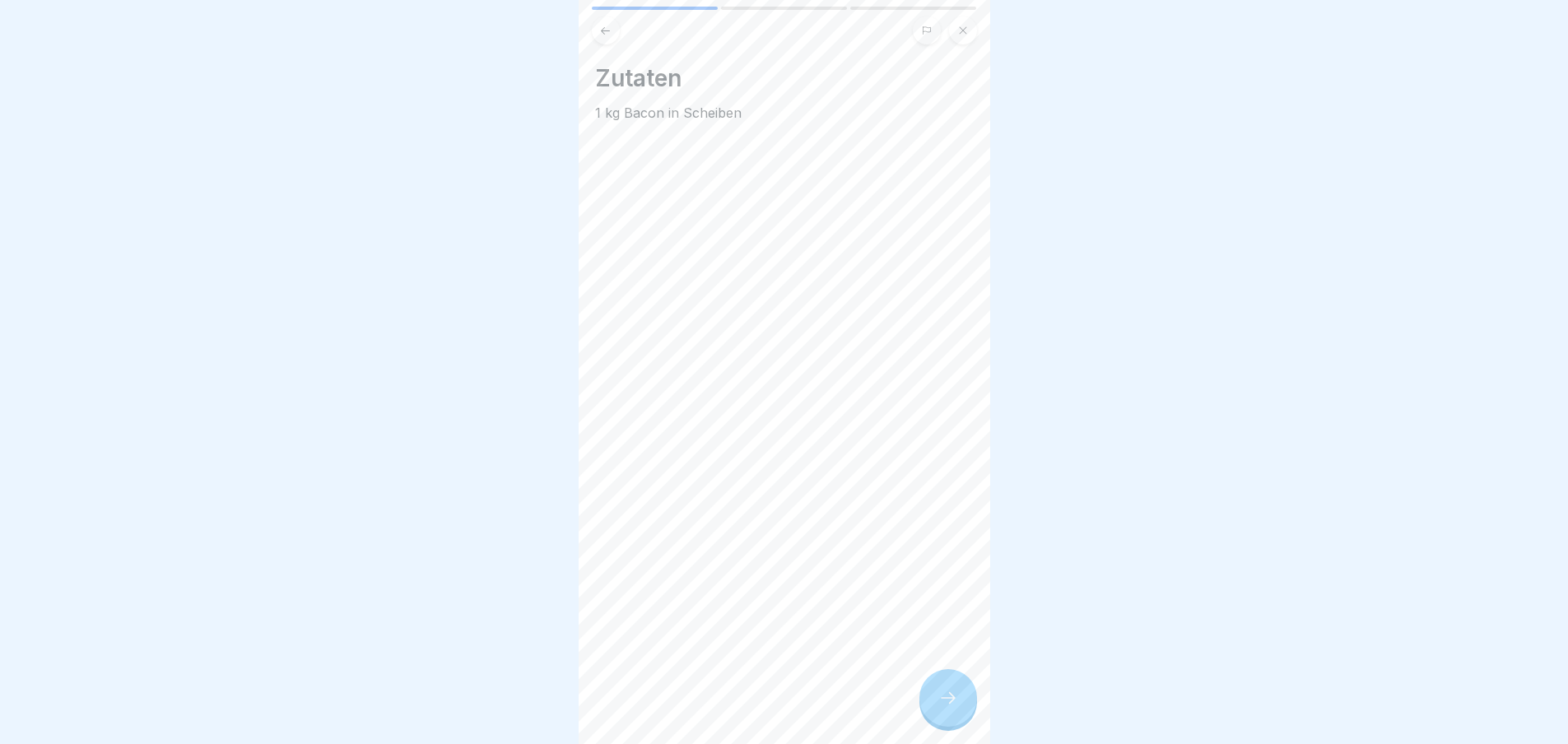
click at [948, 707] on div "Zutaten 1 kg Bacon in Scheiben" at bounding box center [784, 372] width 412 height 744
click at [948, 707] on div "Basisartikel 🔪 3 Schritte Deutsch Speck 🥓 Fortfahren Zutaten 1 kg Bacon in Sche…" at bounding box center [784, 372] width 412 height 744
click at [948, 707] on icon at bounding box center [948, 698] width 19 height 19
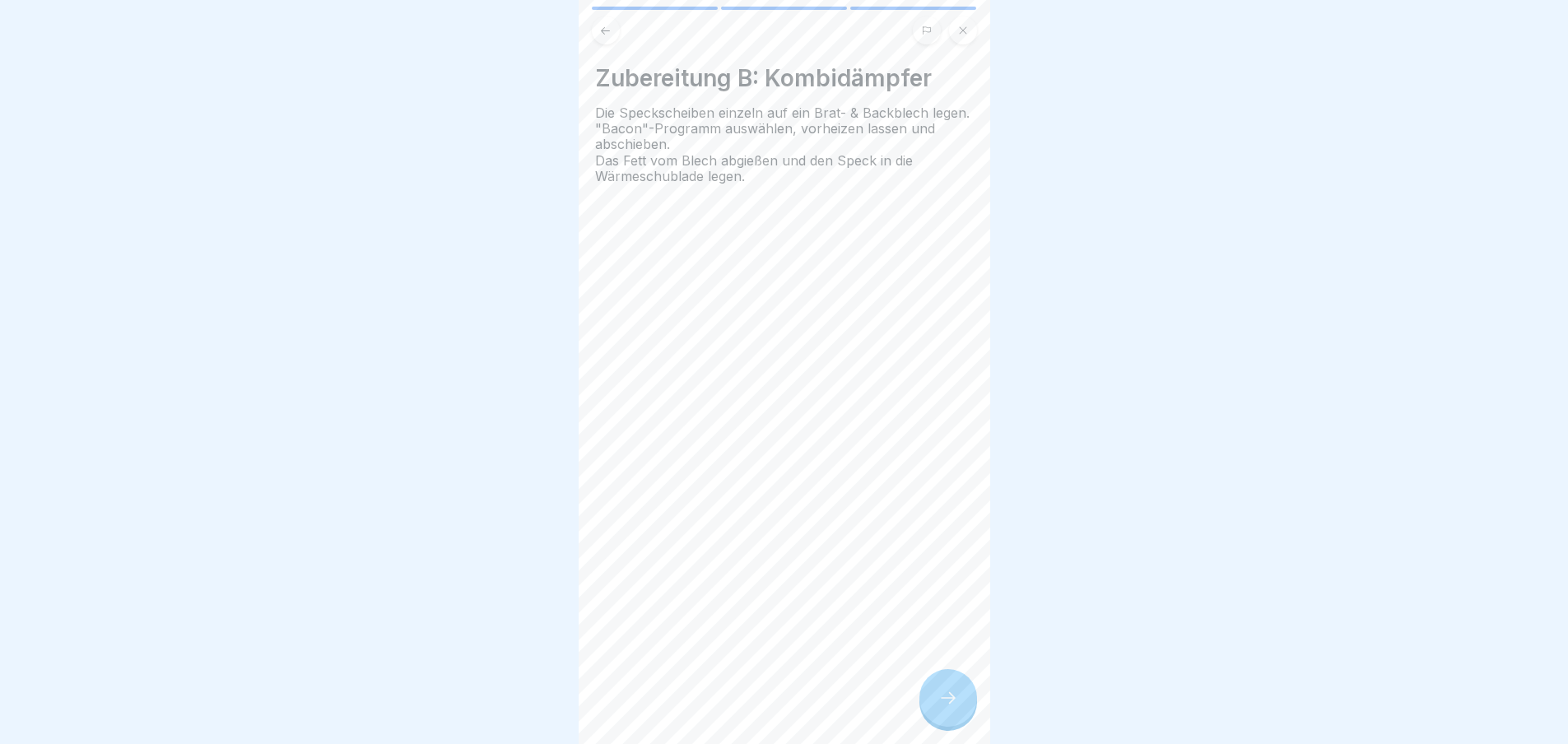
click at [948, 707] on icon at bounding box center [948, 698] width 19 height 19
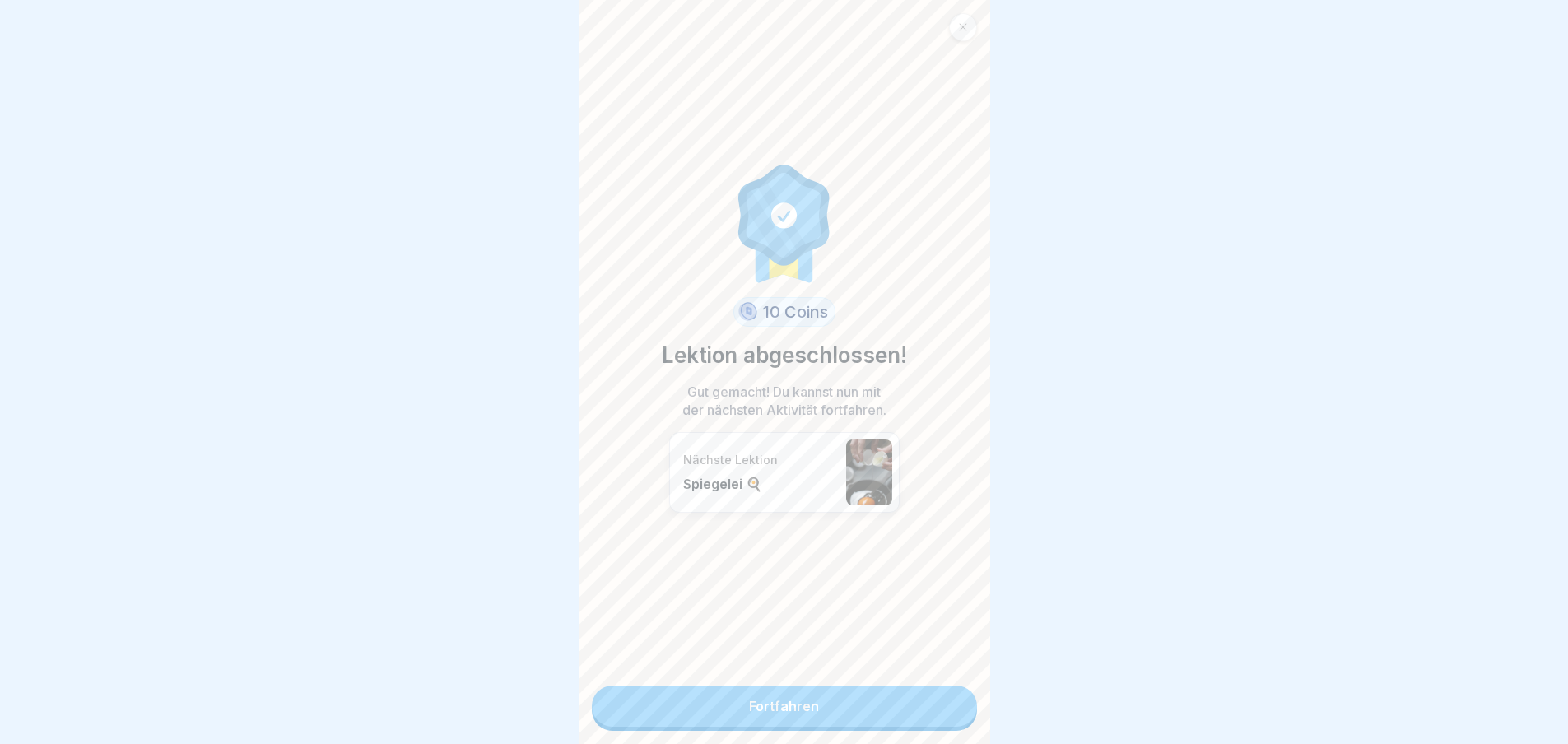
click at [948, 707] on link "Fortfahren" at bounding box center [784, 706] width 385 height 41
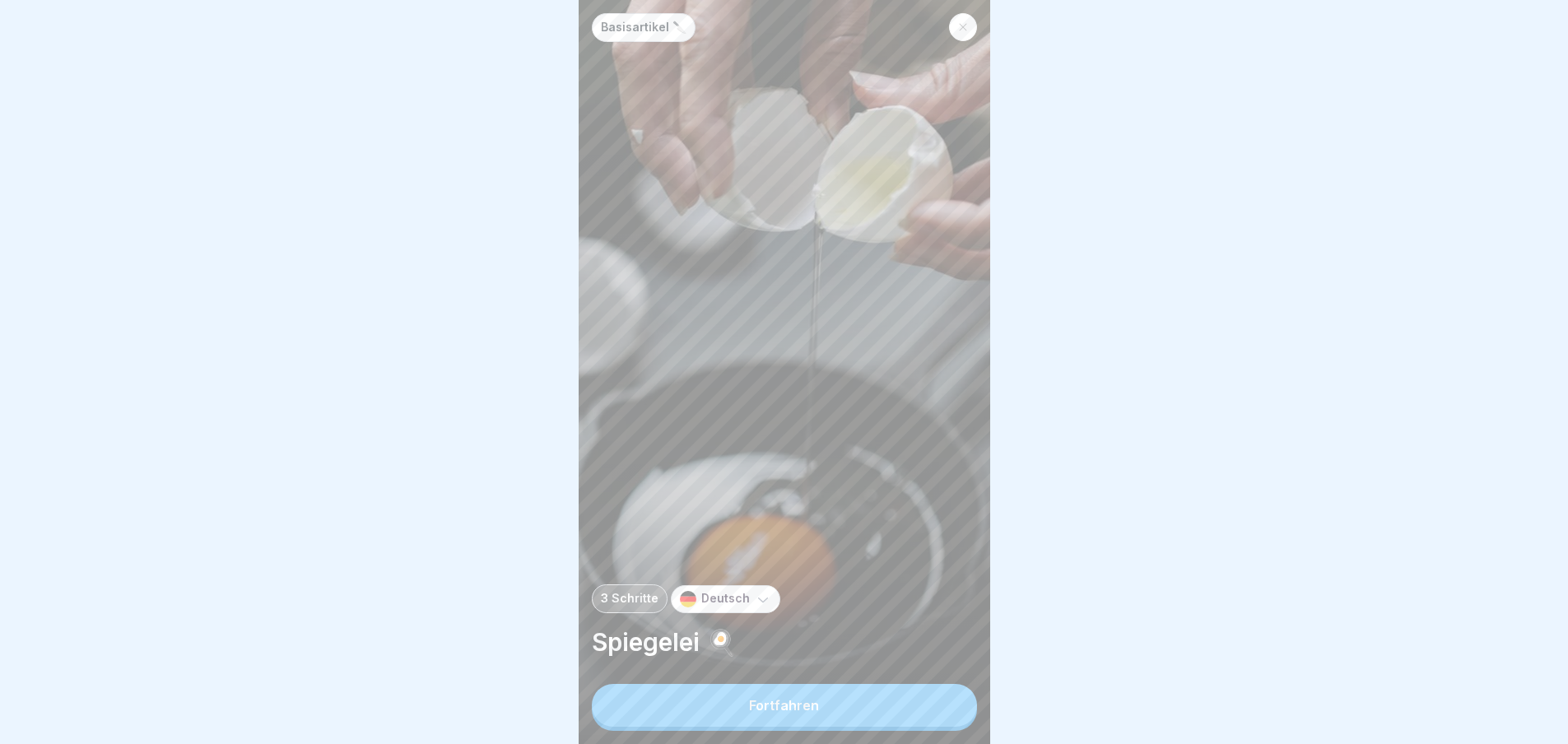
click at [948, 707] on button "Fortfahren" at bounding box center [784, 705] width 385 height 43
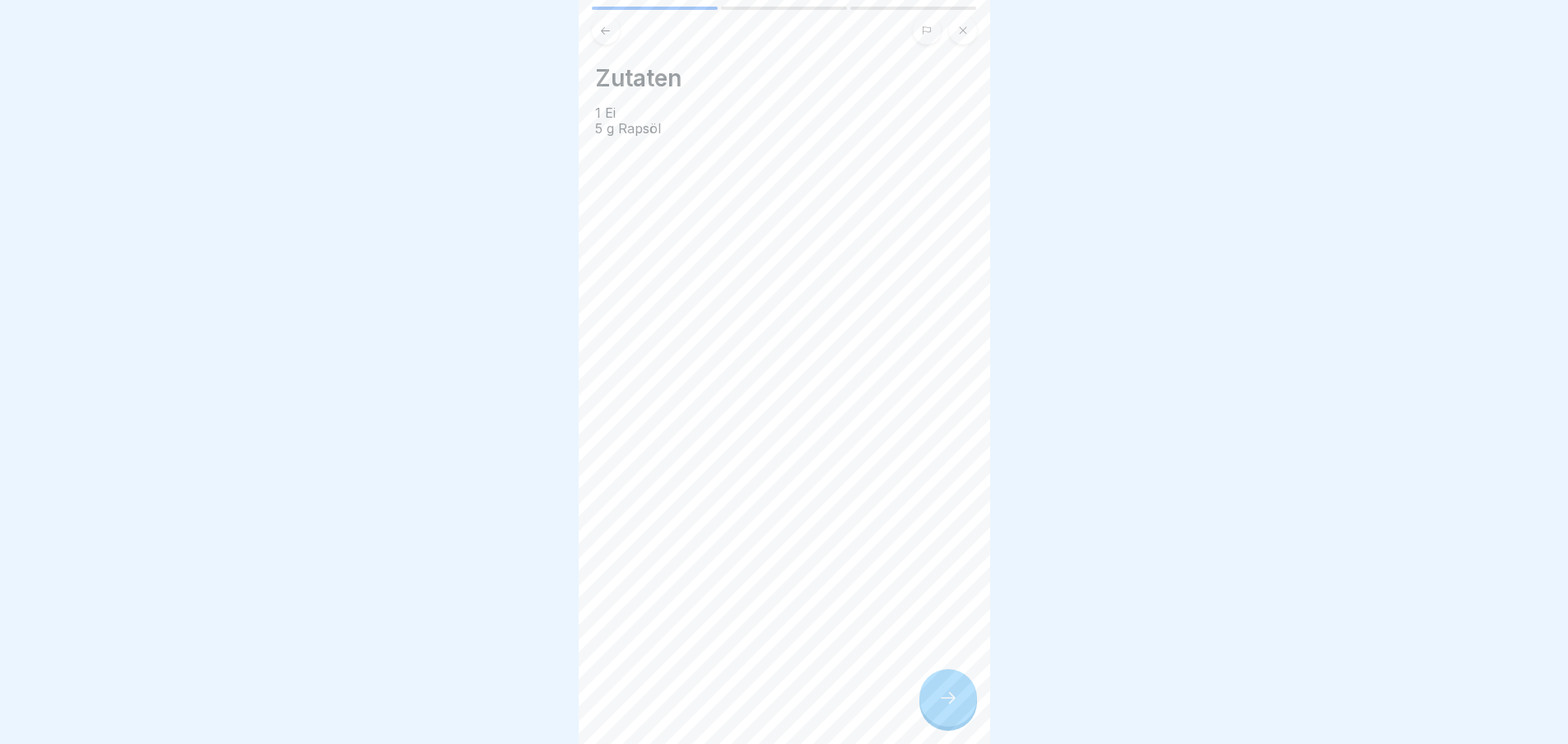
click at [948, 707] on div "Zutaten 1 Ei 5 g Rapsöl" at bounding box center [784, 372] width 412 height 744
click at [948, 707] on div "Basisartikel 🔪 3 Schritte Deutsch Spiegelei 🍳 Fortfahren Zutaten 1 Ei 5 g Rapsö…" at bounding box center [784, 372] width 412 height 744
click at [948, 707] on icon at bounding box center [948, 698] width 19 height 19
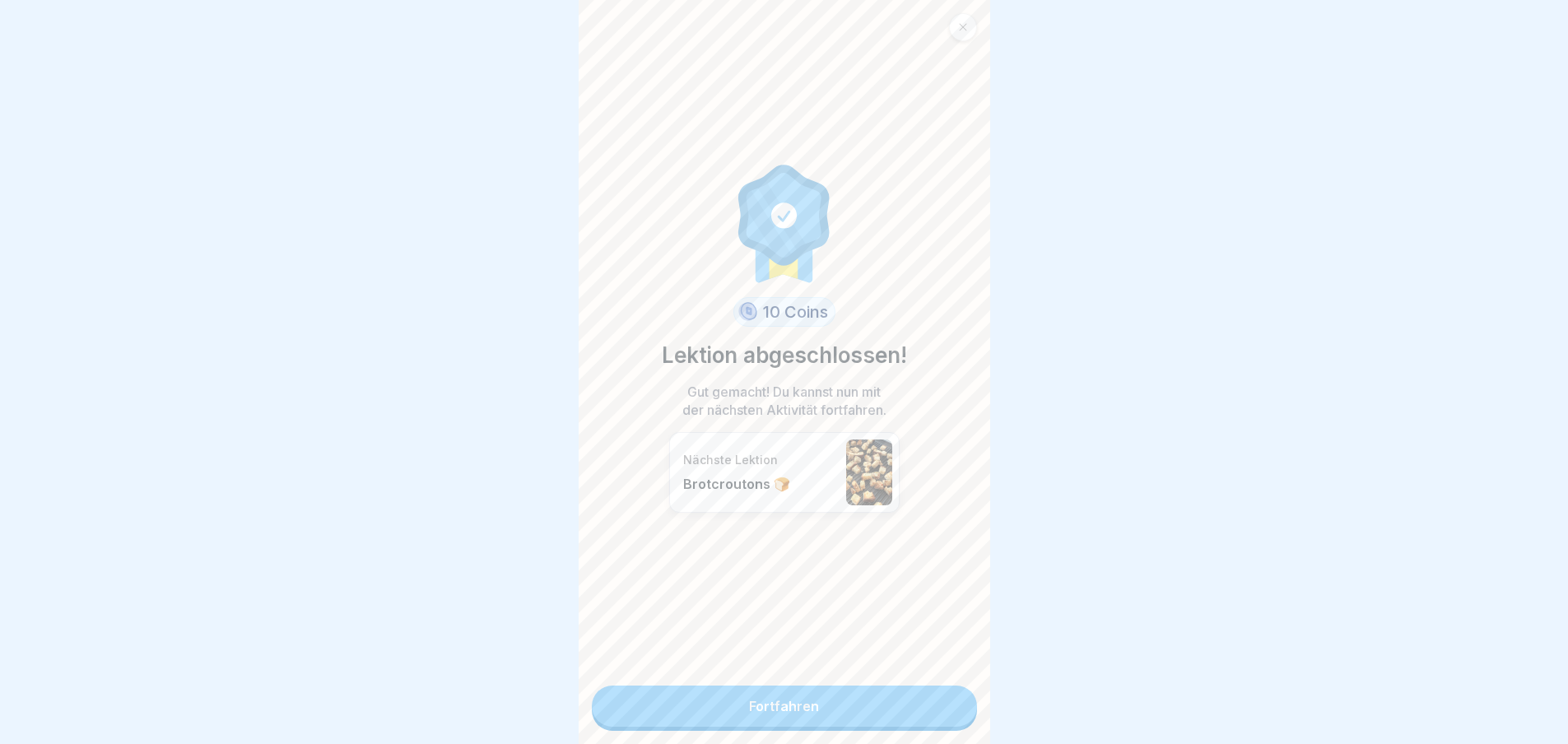
click at [948, 707] on link "Fortfahren" at bounding box center [784, 706] width 385 height 41
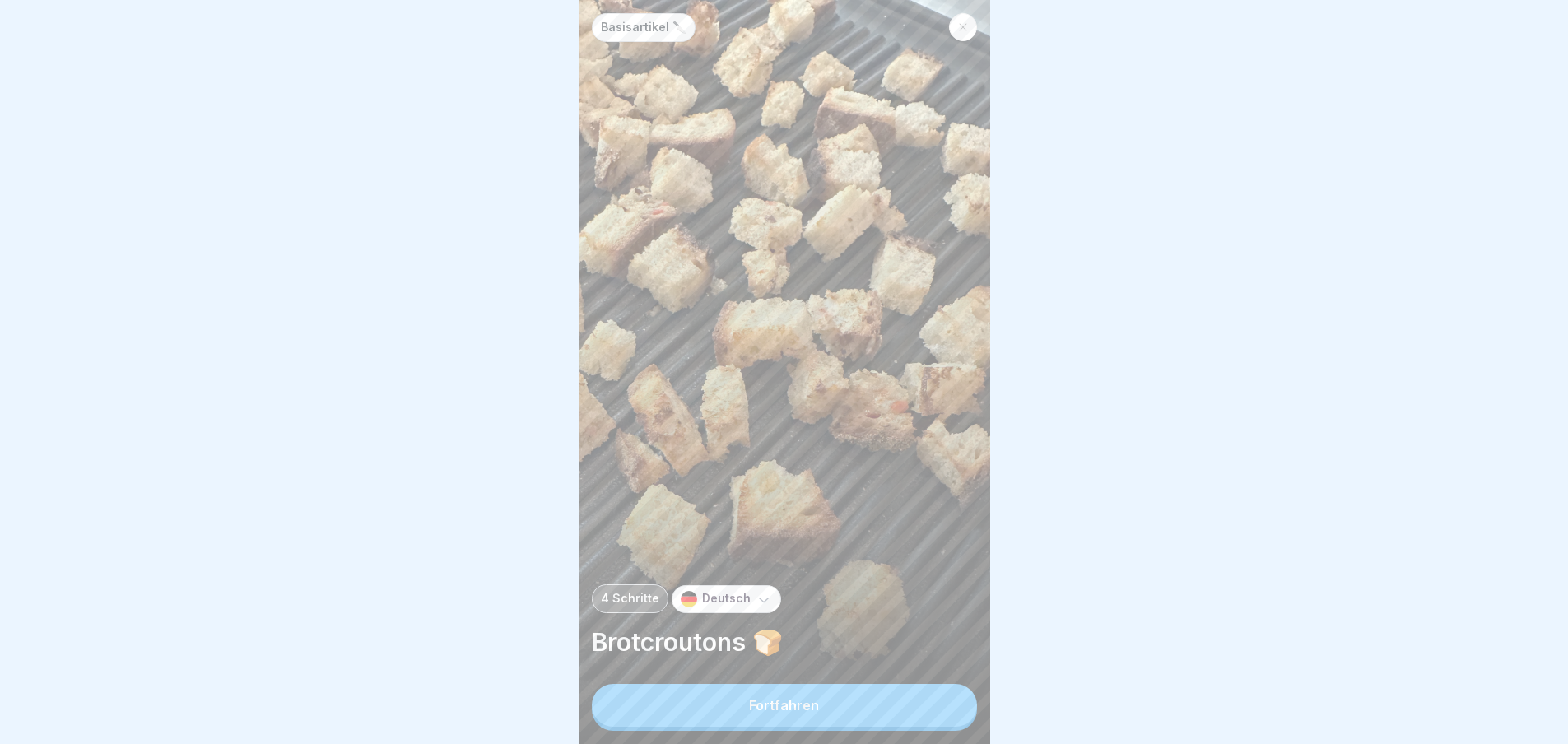
click at [948, 707] on button "Fortfahren" at bounding box center [784, 705] width 385 height 43
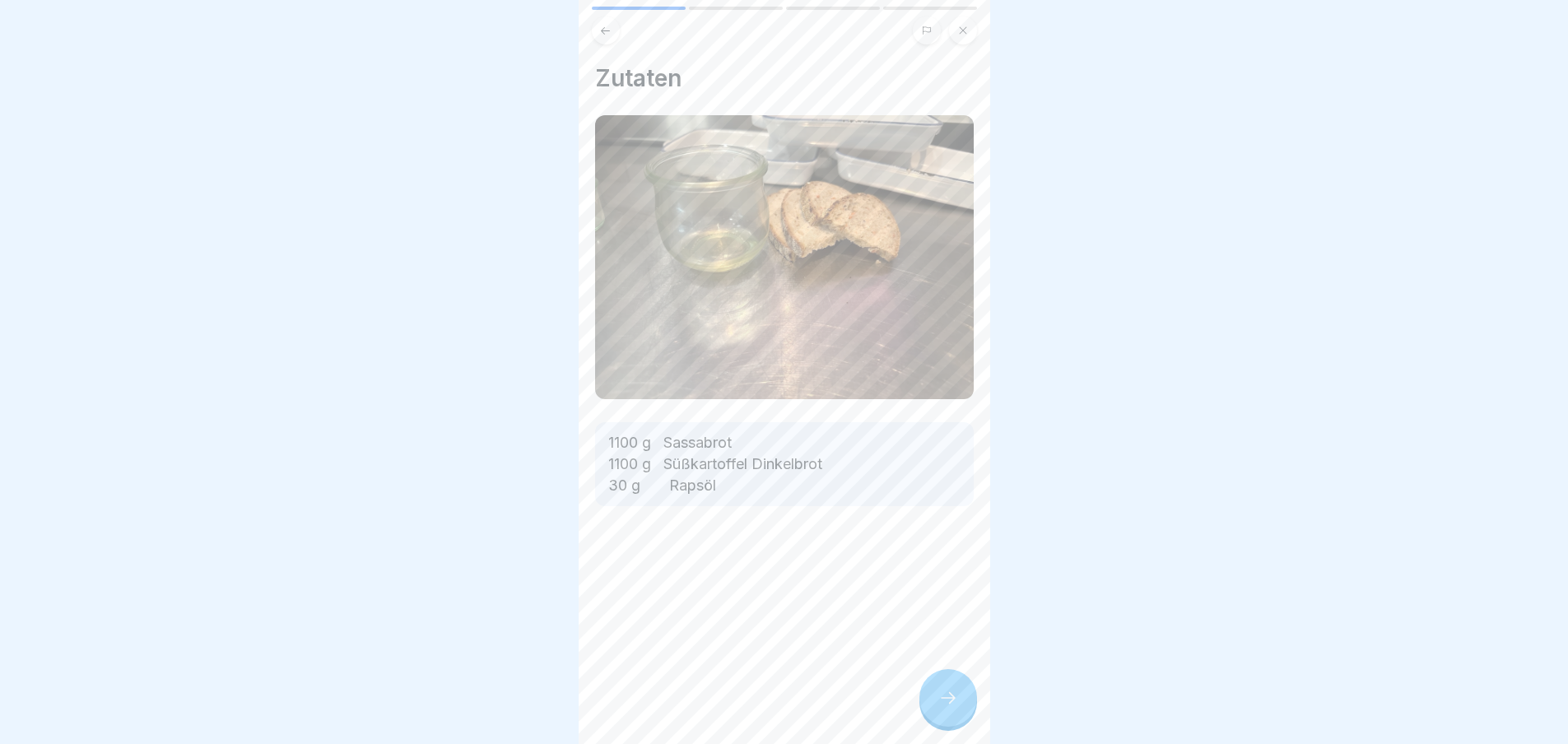
click at [948, 707] on div "Zutaten 1100 g Sassabrot 1100 g Süßkartoffel Dinkelbrot 30 g Rapsöl" at bounding box center [784, 372] width 412 height 744
click at [948, 707] on div "Basisartikel 🔪 4 Schritte Deutsch Brotcroutons 🍞 Fortfahren Zutaten 1100 g Sass…" at bounding box center [784, 372] width 412 height 744
click at [948, 707] on icon at bounding box center [948, 698] width 19 height 19
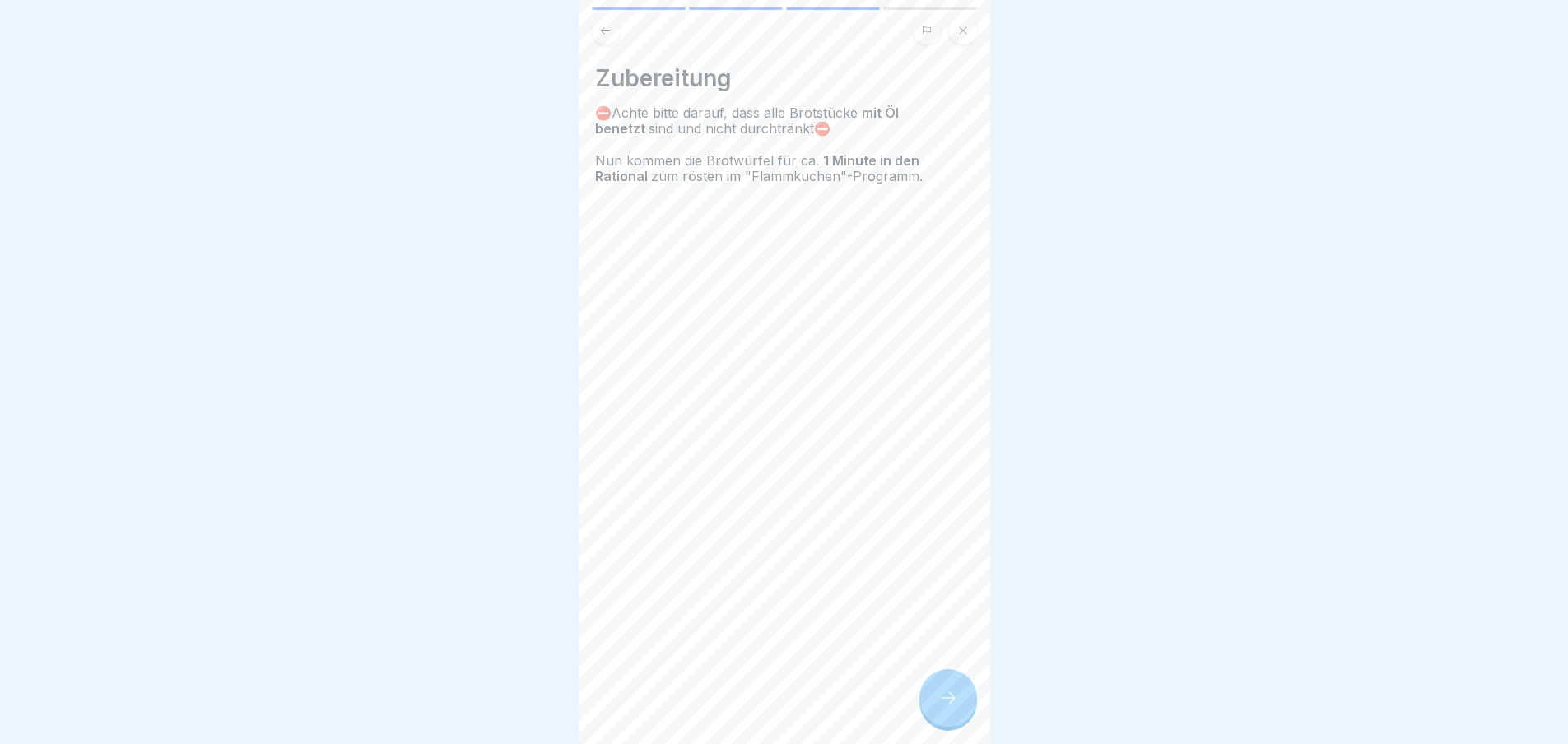
click at [948, 707] on icon at bounding box center [948, 698] width 19 height 19
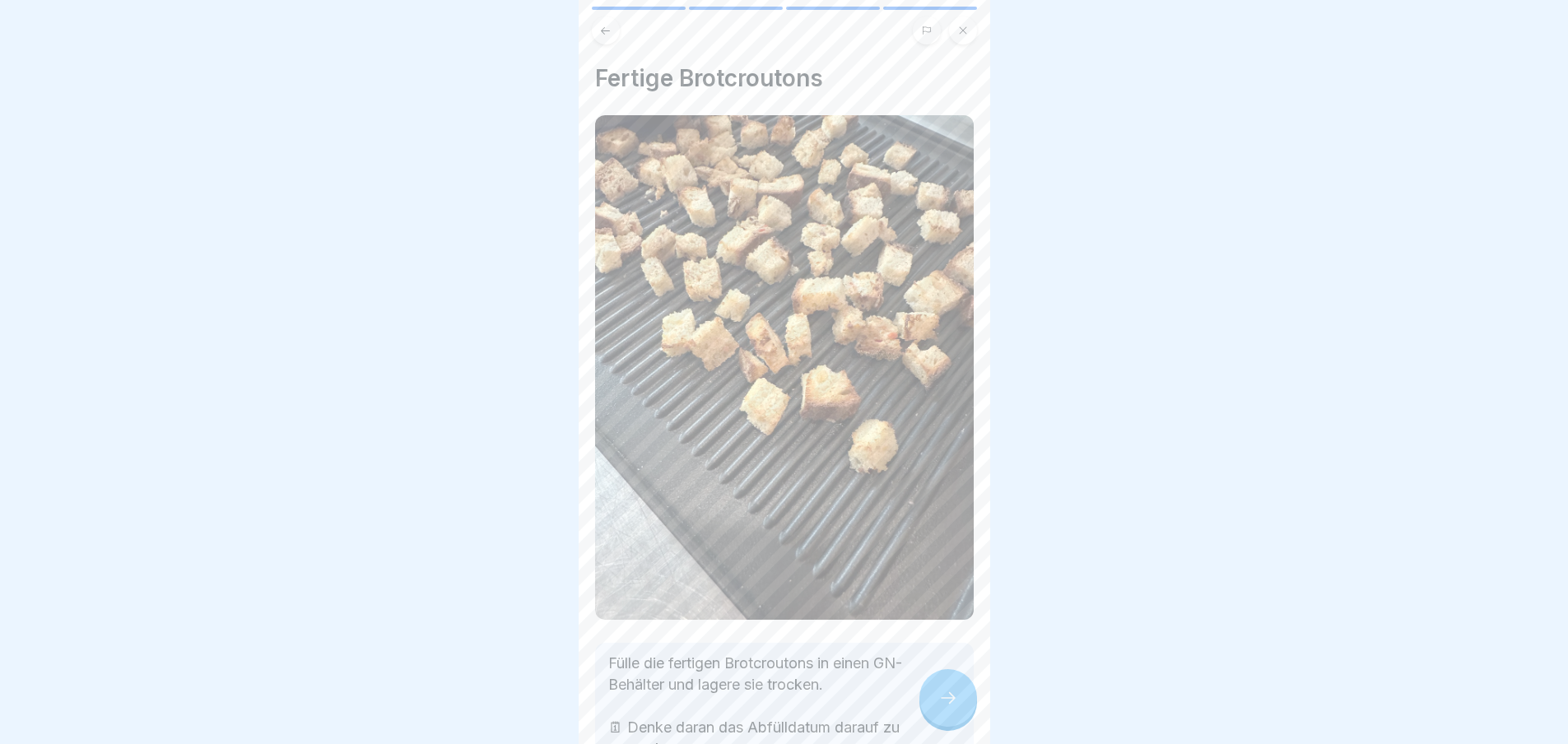
click at [948, 707] on icon at bounding box center [948, 698] width 19 height 19
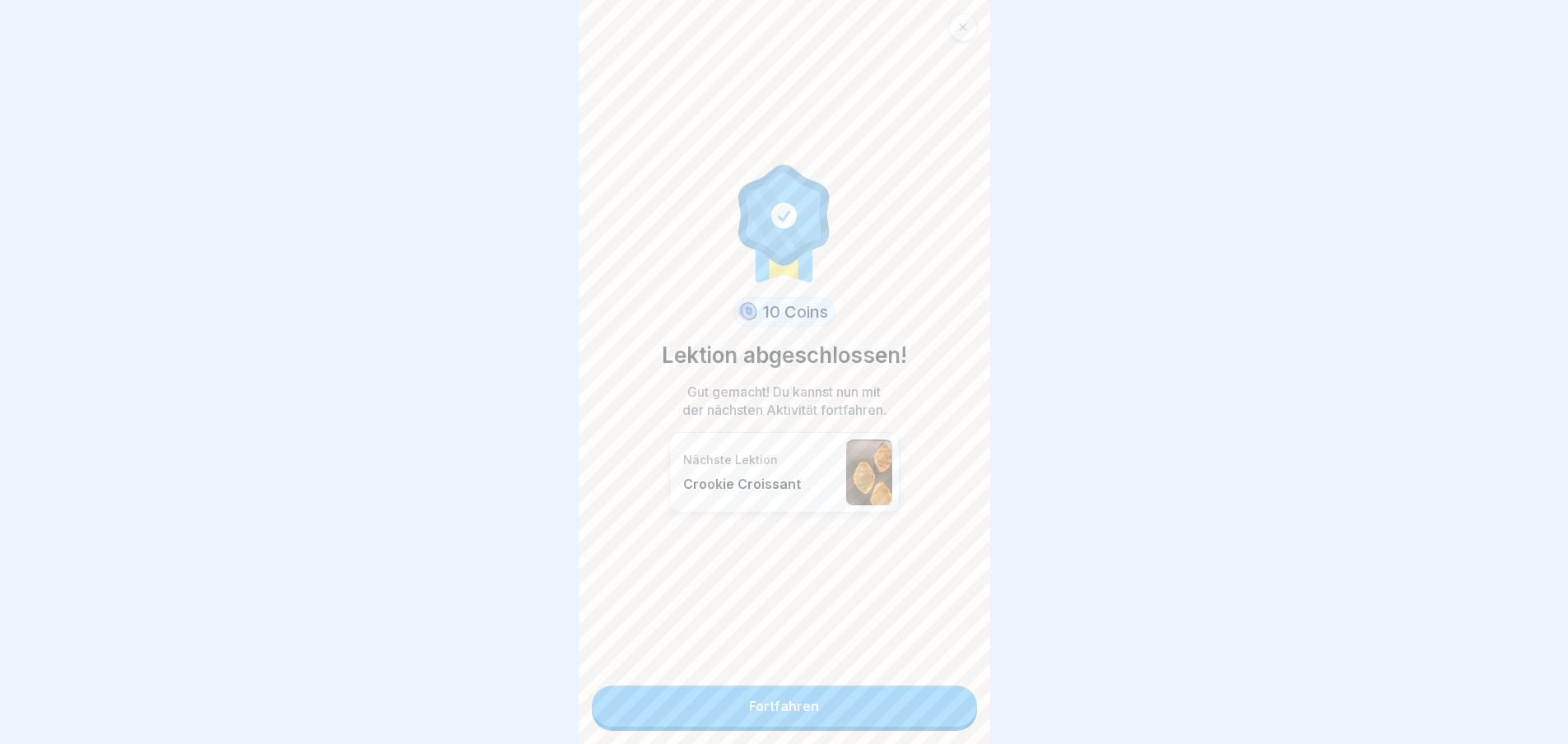
click at [948, 707] on link "Fortfahren" at bounding box center [784, 706] width 385 height 41
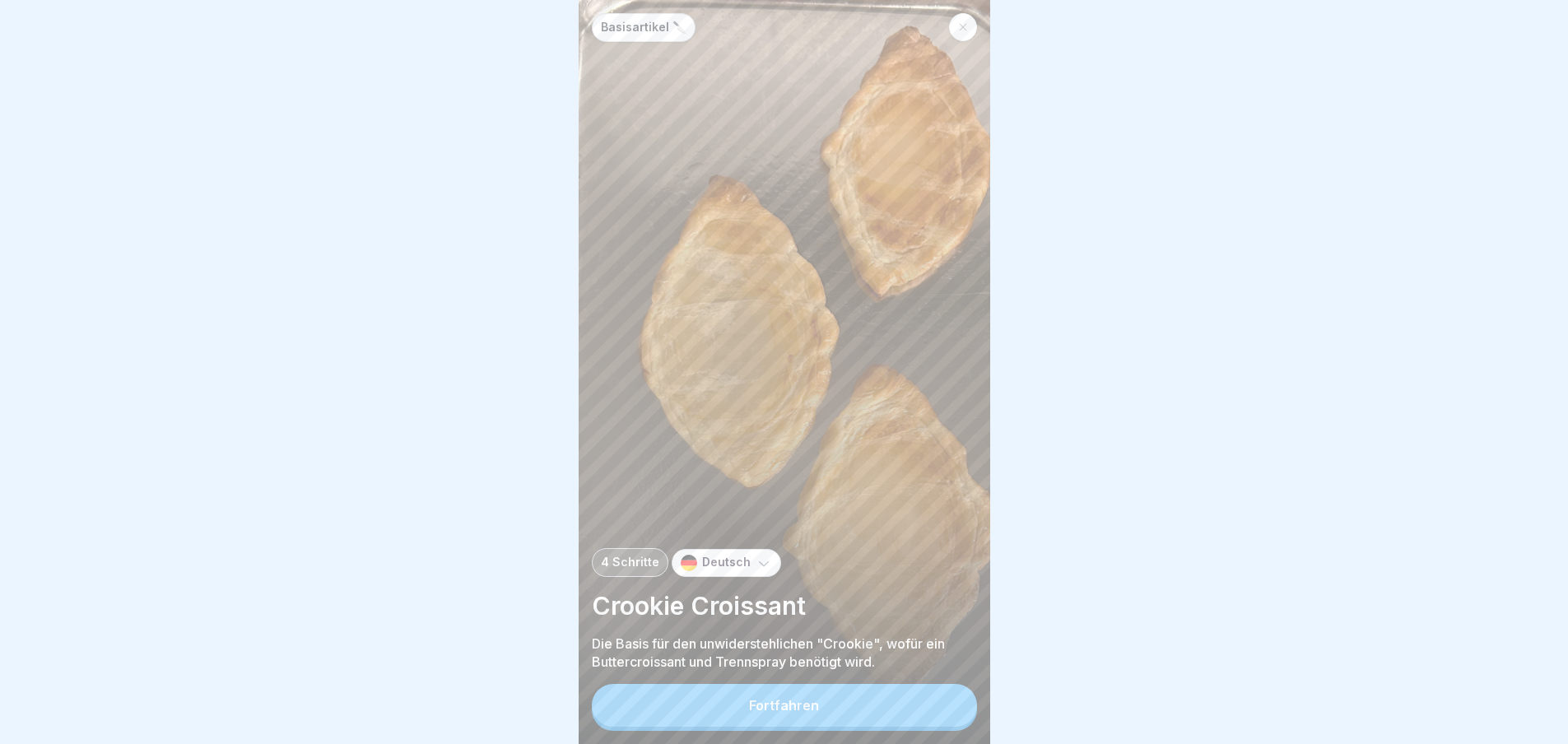
click at [948, 707] on button "Fortfahren" at bounding box center [784, 705] width 385 height 43
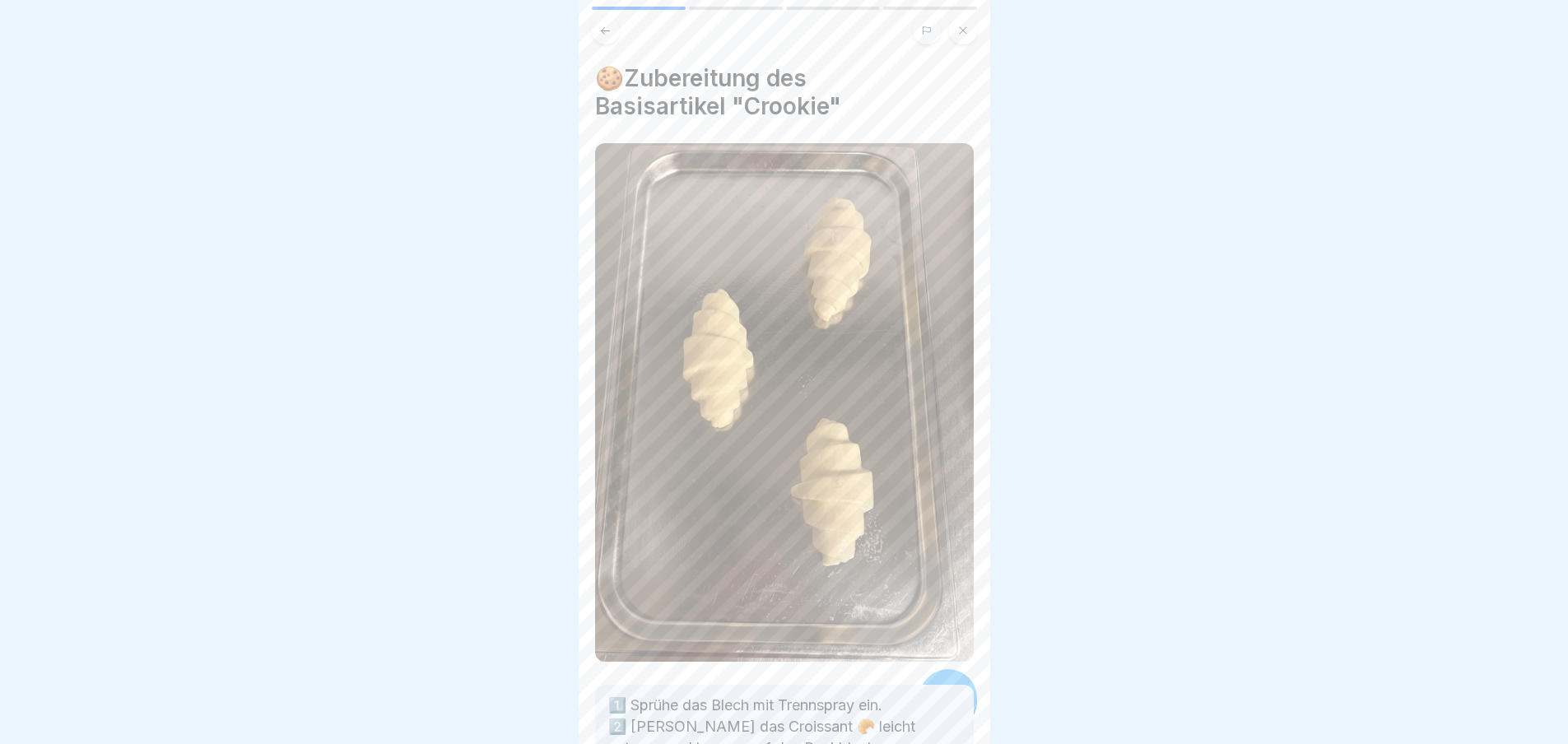
click at [579, 707] on div "Basisartikel 🔪 4 Schritte Deutsch Crookie Croissant Die Basis für den unwiderst…" at bounding box center [373, 372] width 412 height 744
click at [948, 707] on div "Basisartikel 🔪 4 Schritte Deutsch Crookie Croissant Die Basis für den unwiderst…" at bounding box center [784, 372] width 412 height 744
click at [948, 707] on icon at bounding box center [948, 698] width 19 height 19
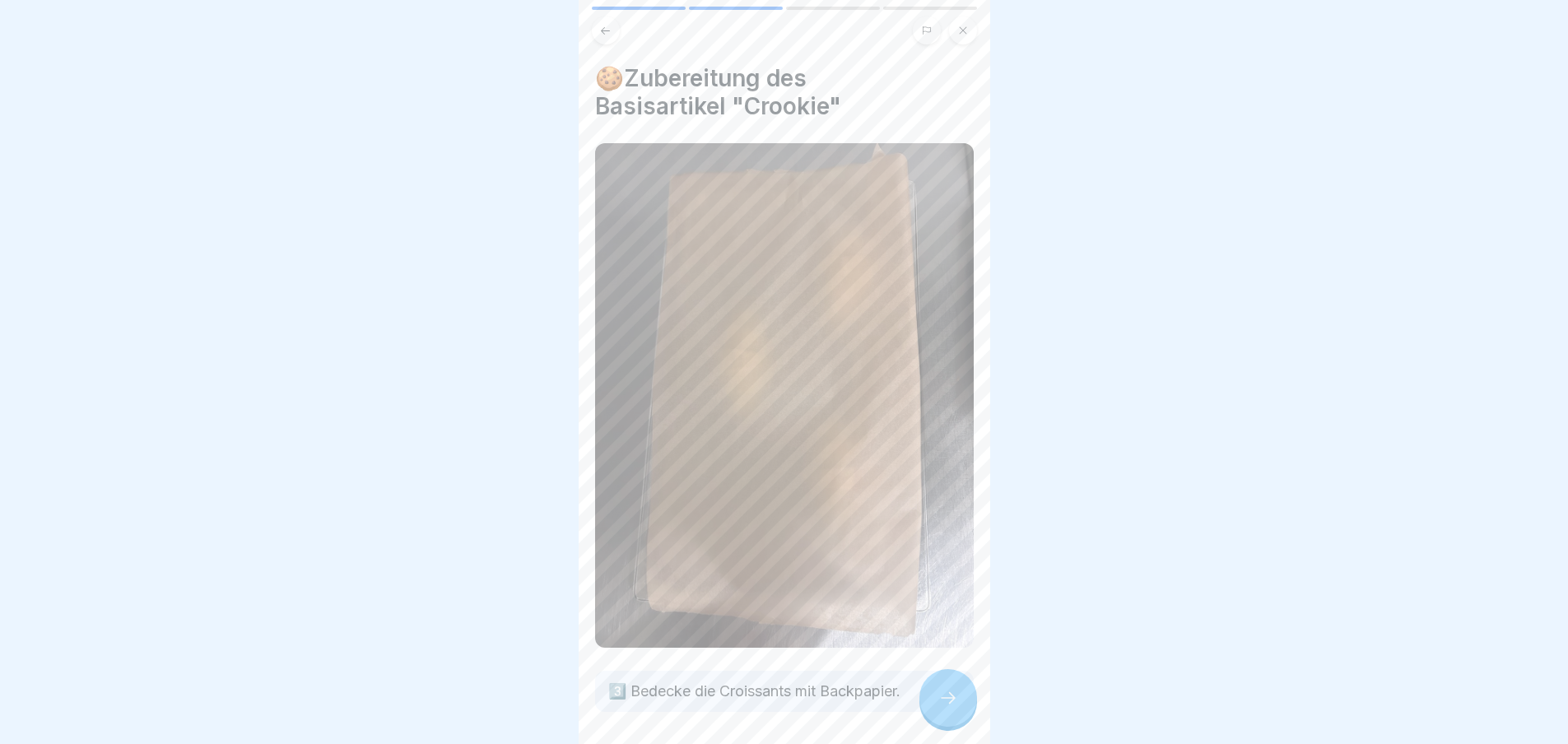
click at [948, 707] on icon at bounding box center [948, 698] width 19 height 19
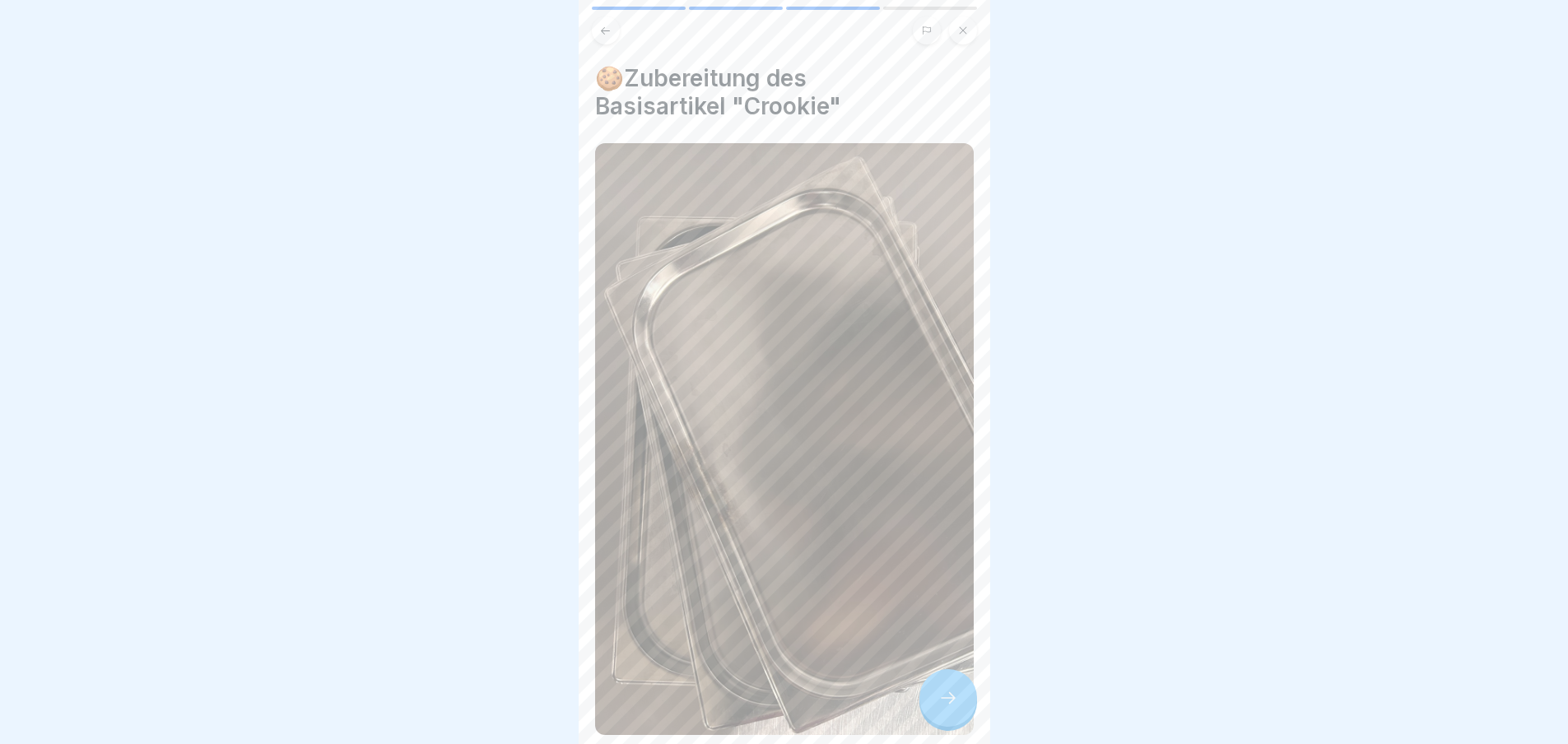
click at [948, 707] on icon at bounding box center [948, 698] width 19 height 19
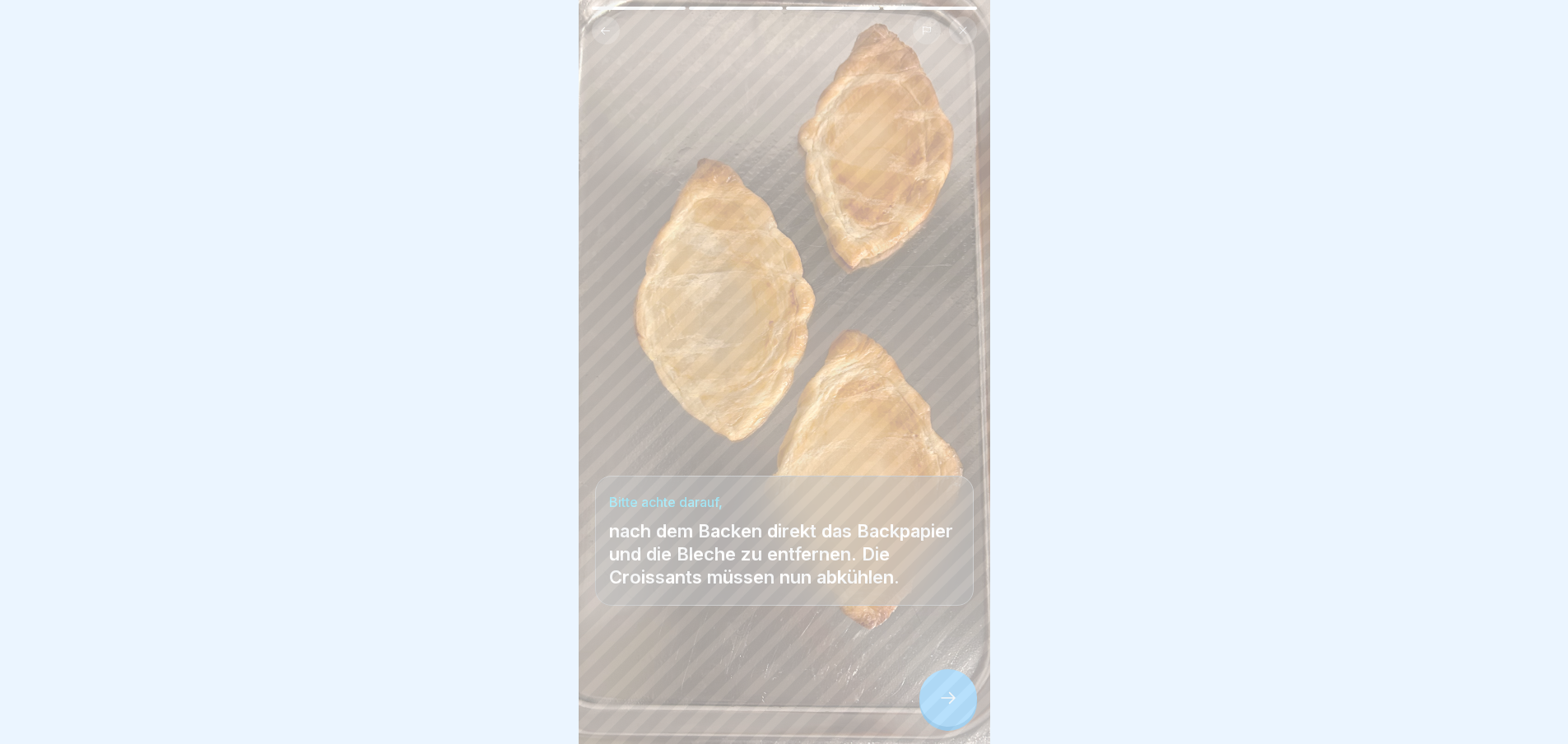
click at [948, 707] on icon at bounding box center [948, 698] width 19 height 19
click at [1003, 707] on link "Fortfahren" at bounding box center [1196, 706] width 385 height 41
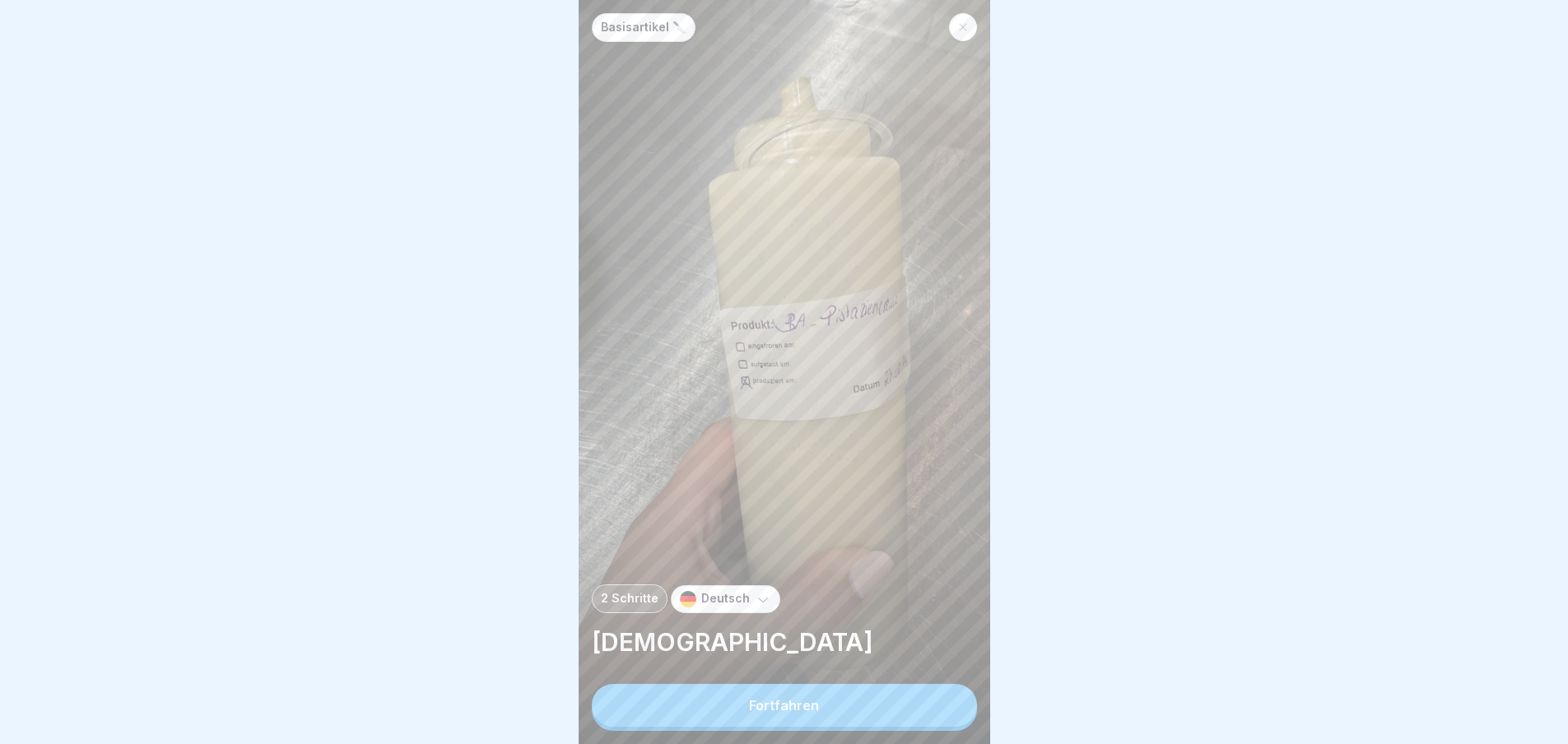
click at [948, 707] on button "Fortfahren" at bounding box center [784, 705] width 385 height 43
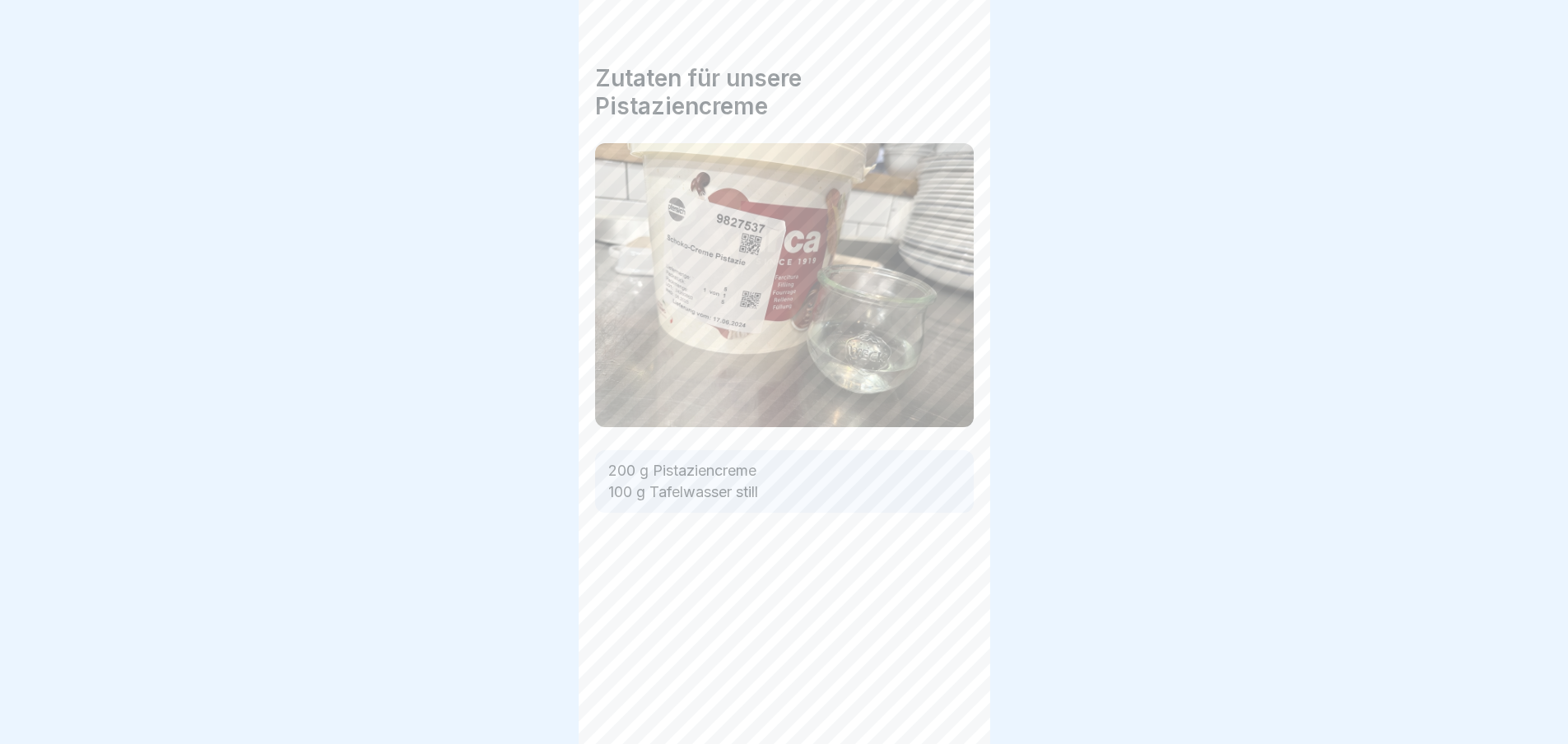
click at [579, 707] on div "Basisartikel 🔪 2 Schritte Deutsch Pistaziencreme Fortfahren Zutaten für unsere …" at bounding box center [373, 372] width 412 height 744
click at [948, 707] on div "Basisartikel 🔪 2 Schritte Deutsch Pistaziencreme Fortfahren Zutaten für unsere …" at bounding box center [784, 372] width 412 height 744
click at [948, 707] on icon at bounding box center [948, 698] width 19 height 19
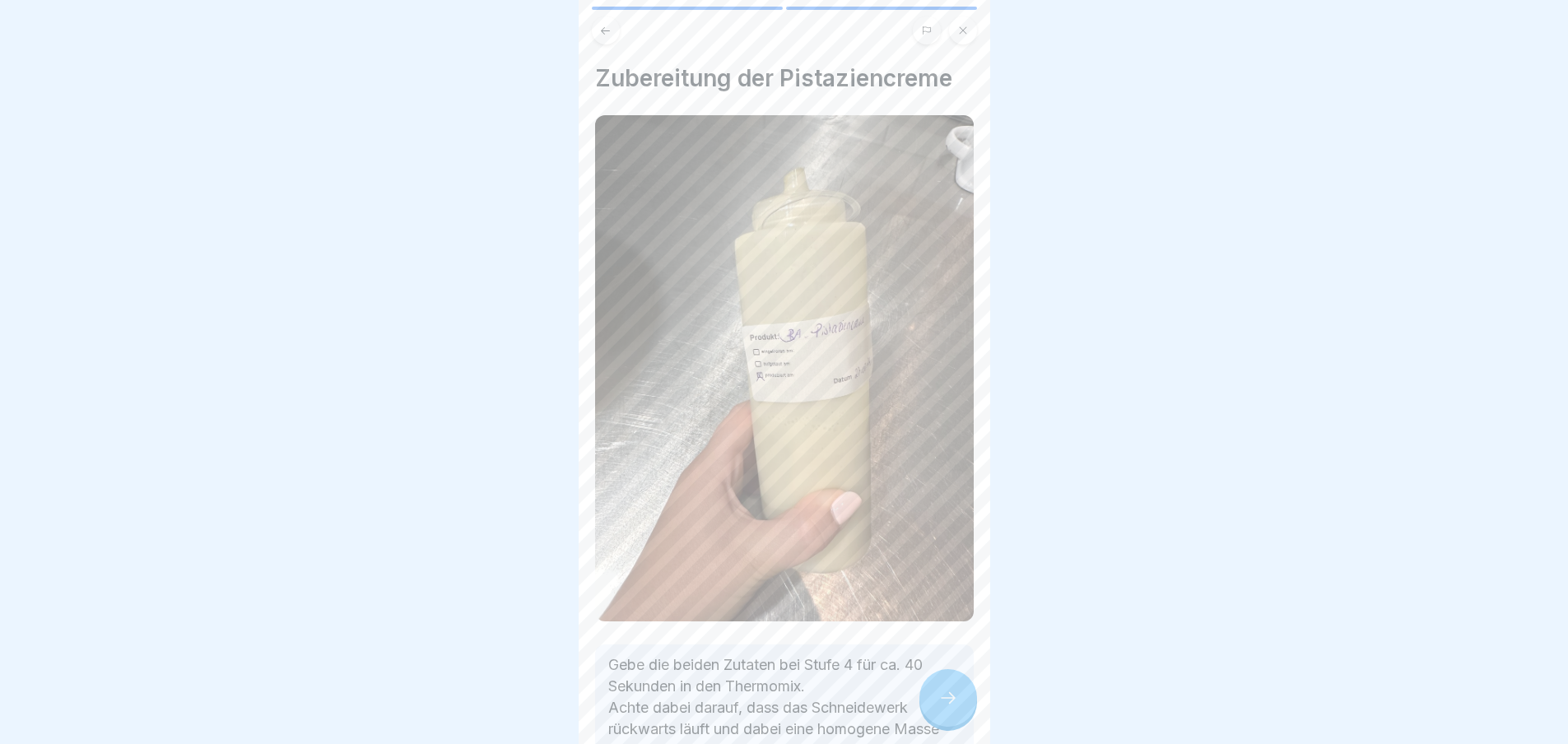
click at [948, 707] on icon at bounding box center [948, 698] width 19 height 19
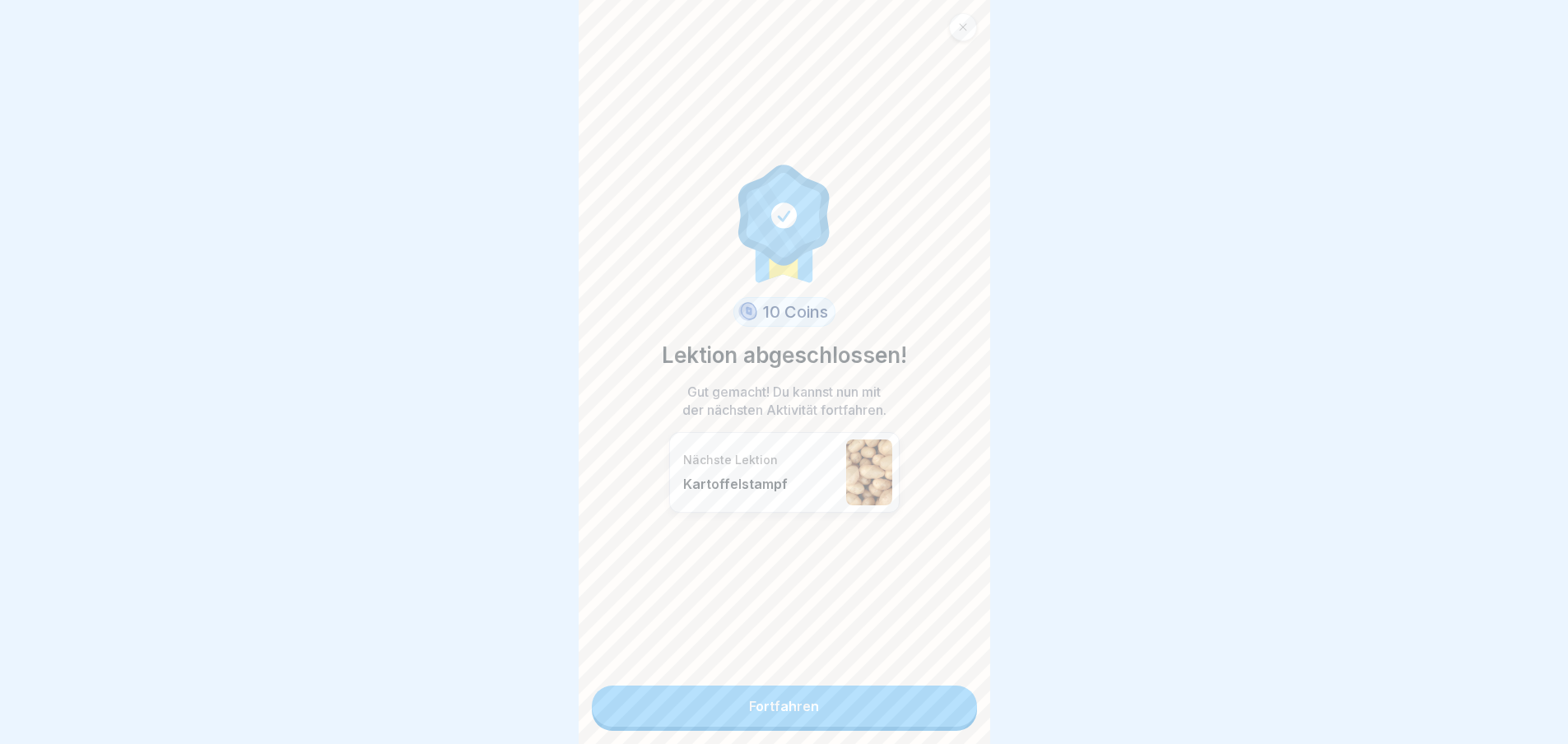
click at [948, 707] on link "Fortfahren" at bounding box center [784, 706] width 385 height 41
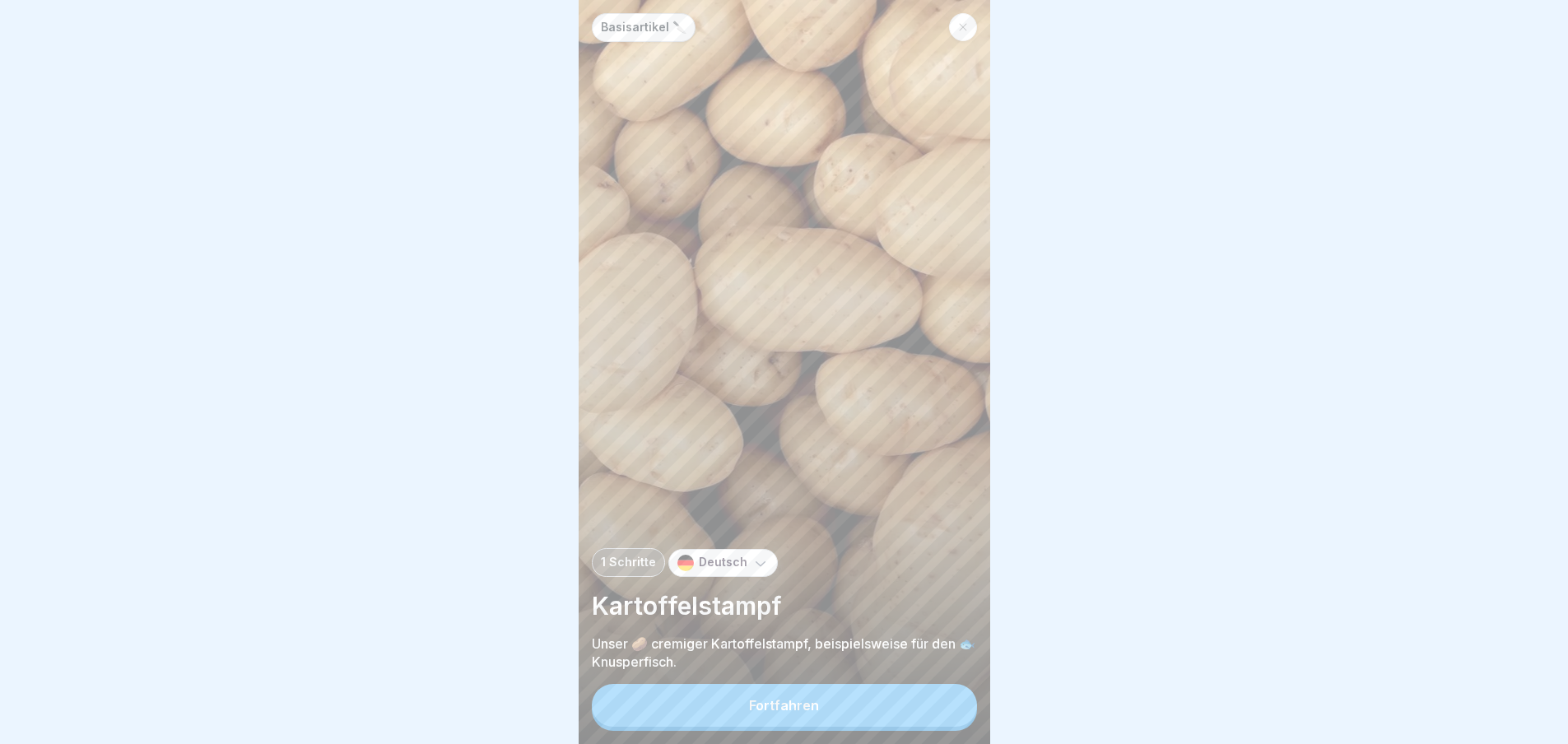
click at [948, 707] on button "Fortfahren" at bounding box center [784, 705] width 385 height 43
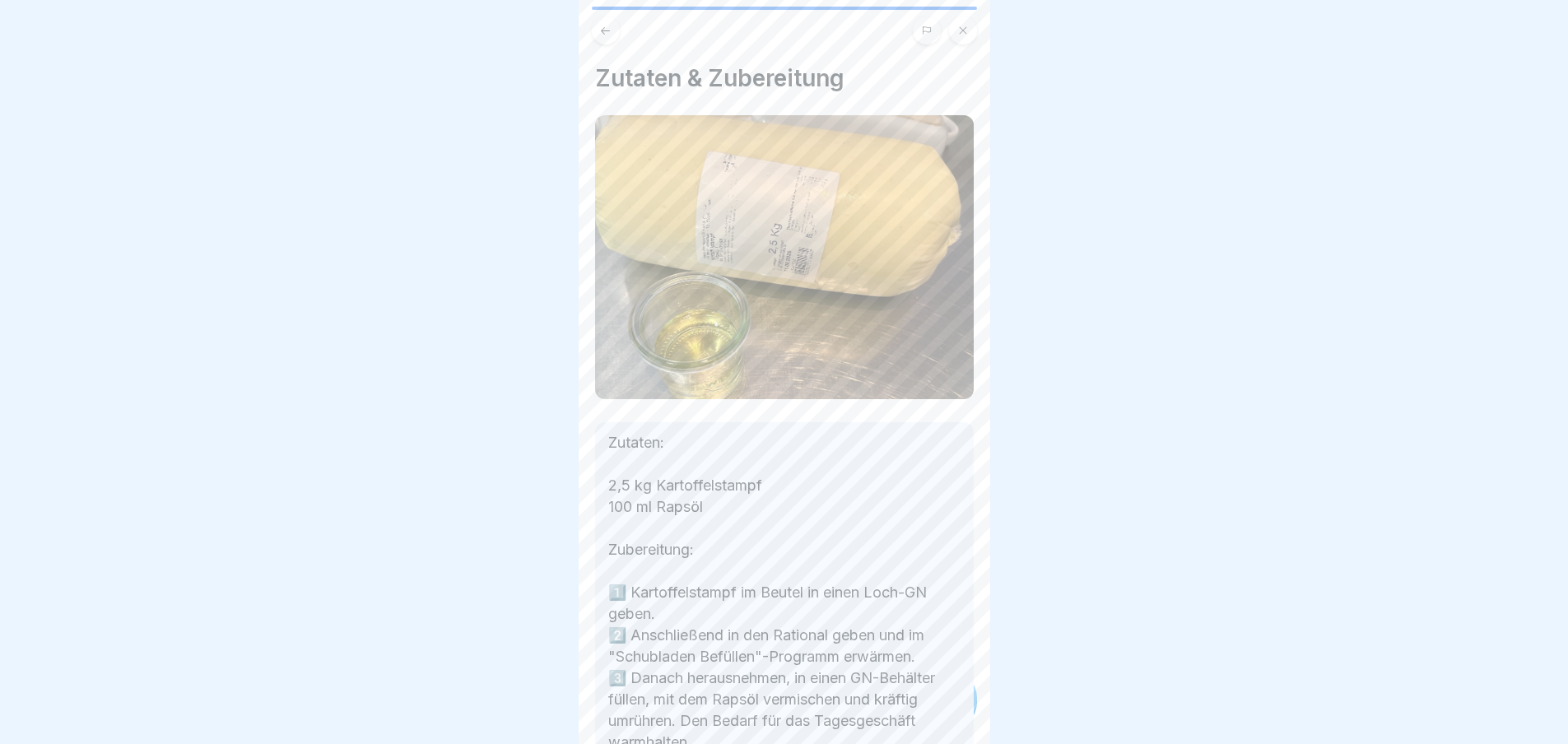
click at [948, 707] on div "Zutaten & Zubereitung Zutaten: 2,5 kg Kartoffelstampf 100 ml Rapsöl Zubereitung…" at bounding box center [784, 372] width 412 height 744
click at [948, 707] on div "Basisartikel 🔪 1 Schritte Deutsch Kartoffelstampf Unser 🥔 cremiger Kartoffelsta…" at bounding box center [784, 372] width 412 height 744
click at [948, 707] on icon at bounding box center [948, 698] width 19 height 19
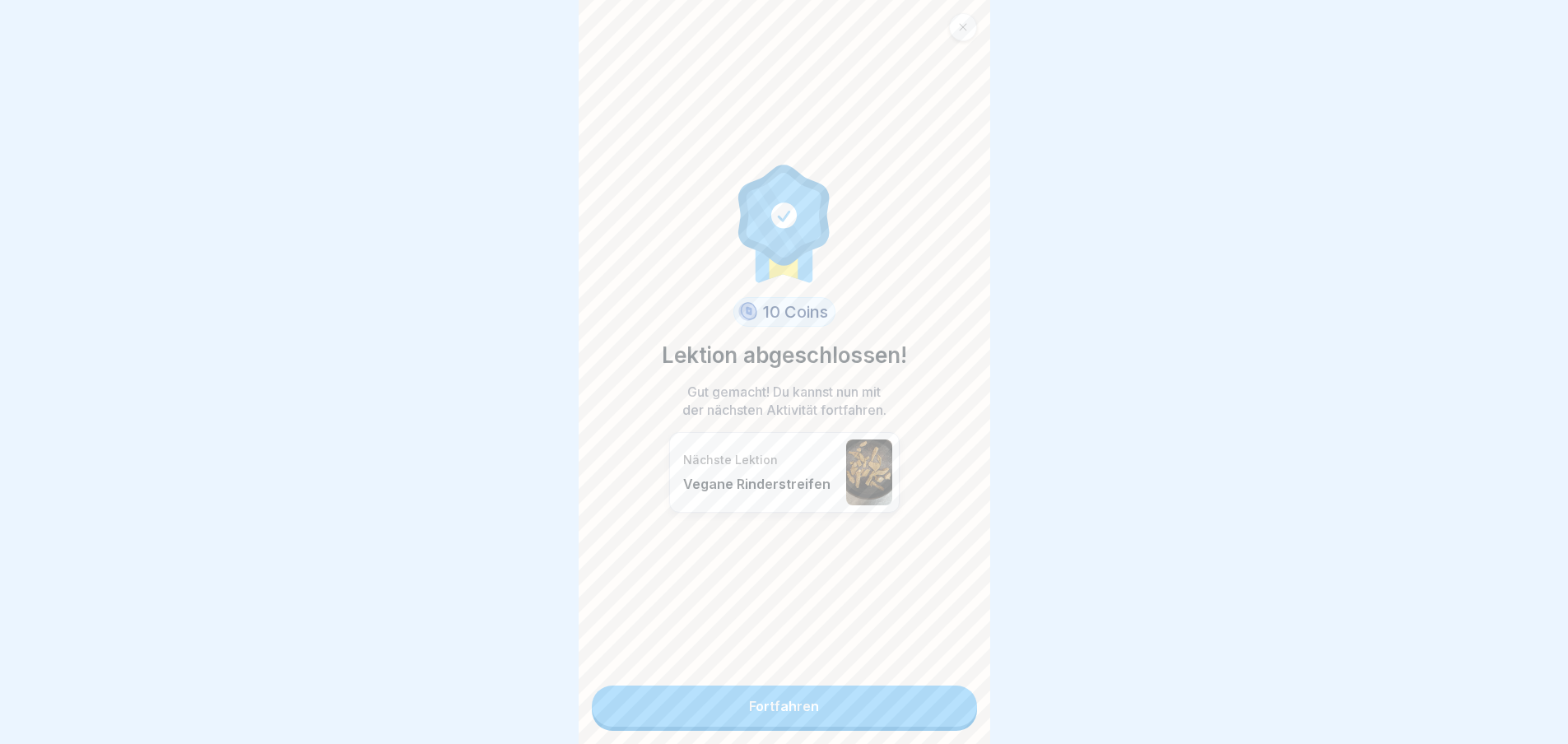
click at [948, 707] on div "10 Coins Lektion abgeschlossen! Gut gemacht! Du kannst nun mit der nächsten Akt…" at bounding box center [784, 372] width 412 height 744
click at [948, 707] on link "Fortfahren" at bounding box center [784, 706] width 385 height 41
